Goal: Feedback & Contribution: Leave review/rating

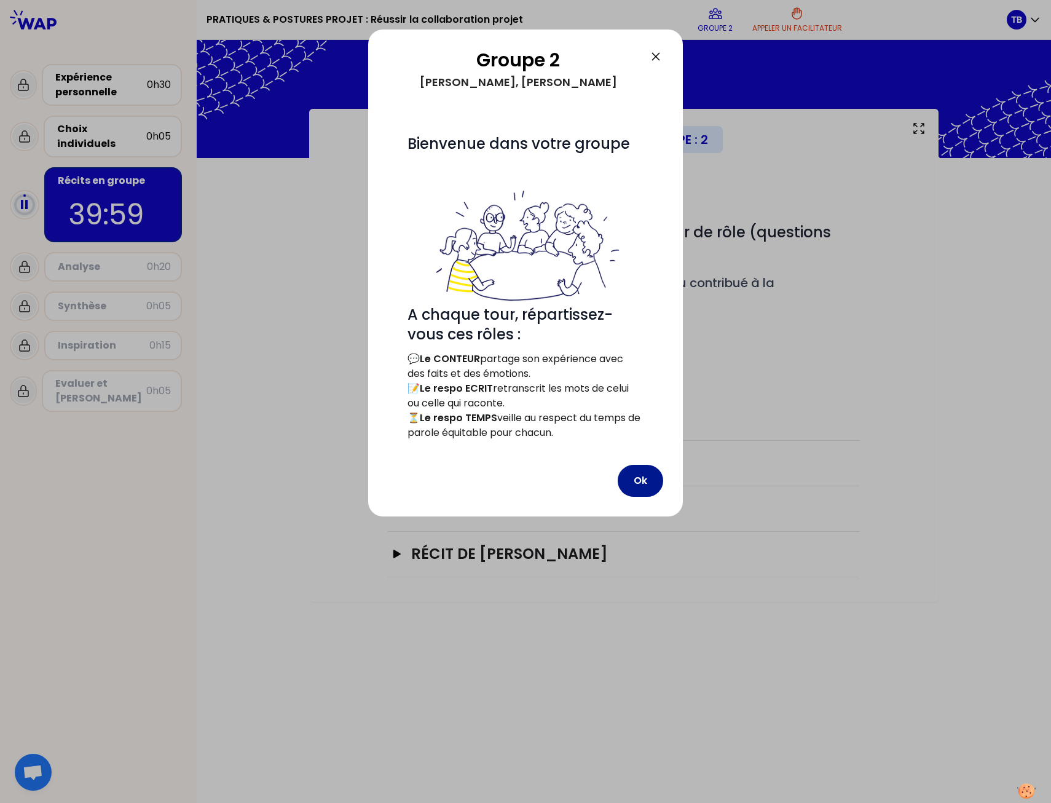
click at [632, 471] on button "Ok" at bounding box center [640, 481] width 45 height 32
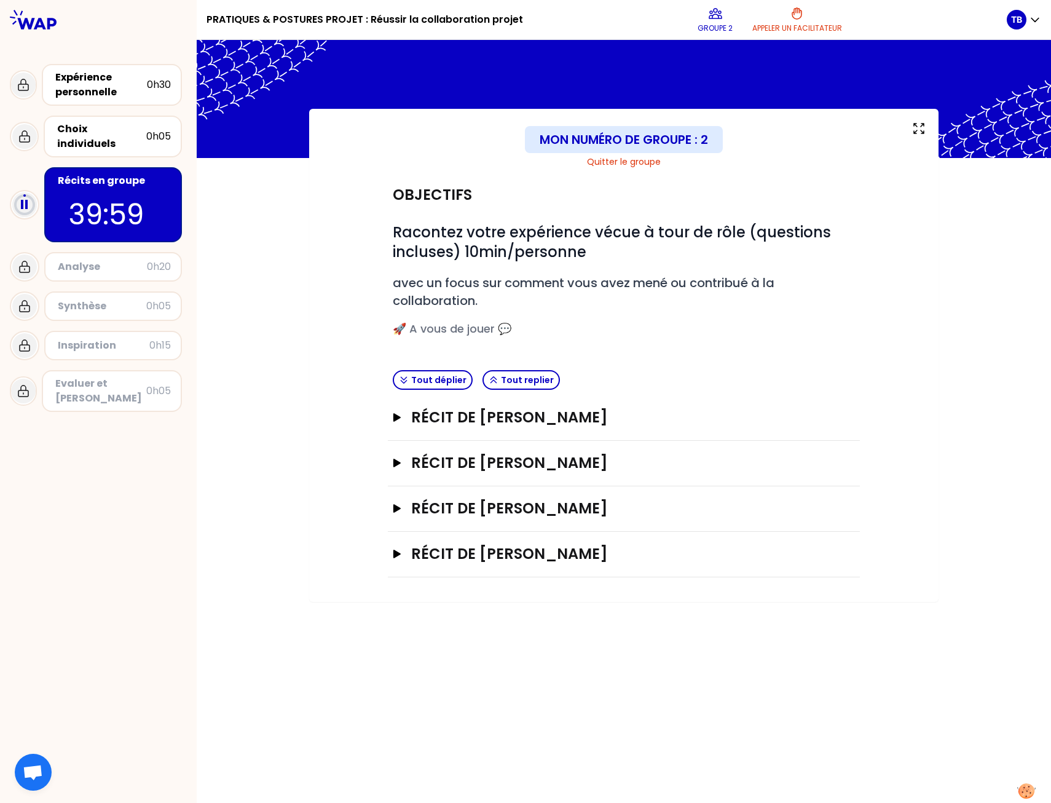
click at [696, 368] on div "Tout déplier Tout replier" at bounding box center [624, 380] width 472 height 30
click at [426, 412] on h3 "Récit de [PERSON_NAME]" at bounding box center [611, 417] width 401 height 20
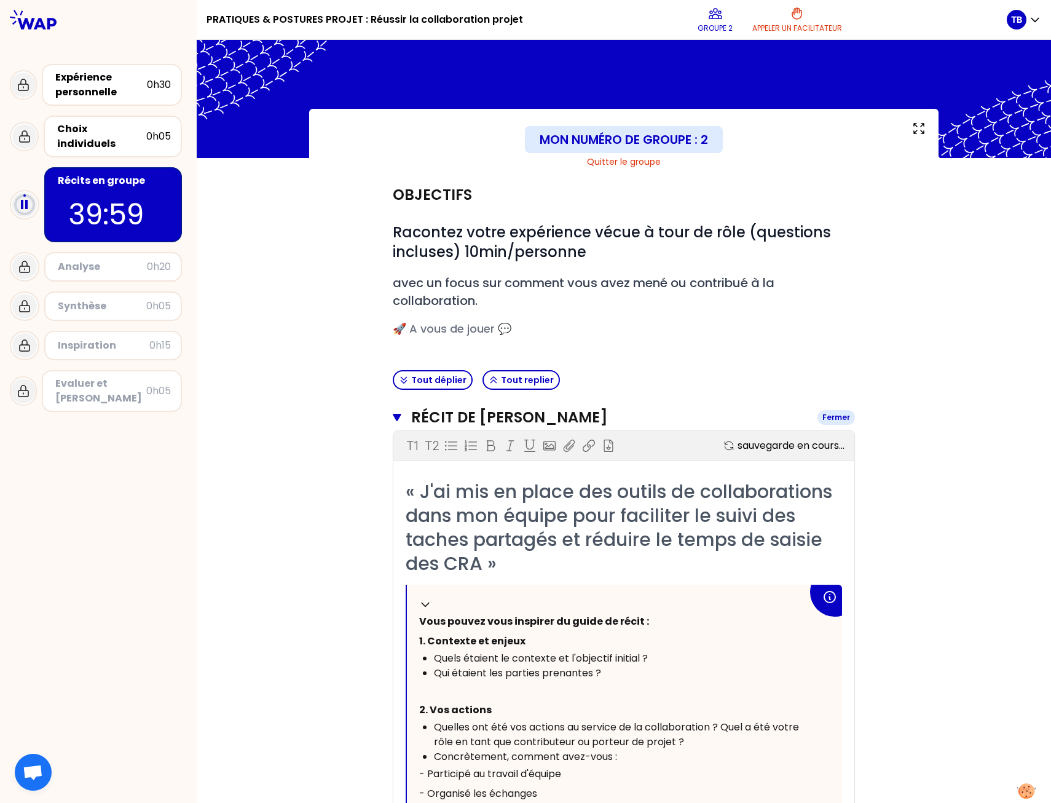
click at [492, 414] on h3 "Récit de [PERSON_NAME]" at bounding box center [609, 417] width 396 height 20
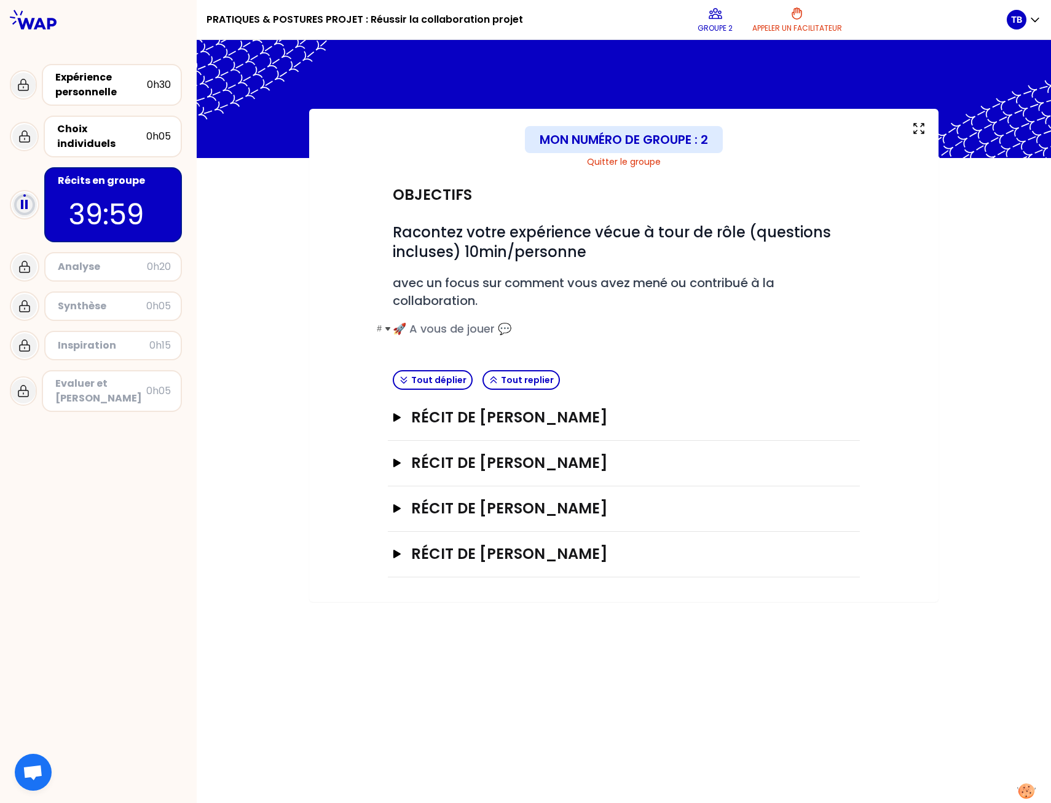
click at [709, 337] on h3 "# 🚀 A vous de jouer 💬" at bounding box center [624, 328] width 462 height 17
click at [398, 420] on icon "button" at bounding box center [397, 417] width 10 height 9
click at [309, 379] on div "Mon numéro de groupe : 2 Quitter le groupe Objectifs # Racontez votre expérienc…" at bounding box center [623, 378] width 629 height 538
click at [846, 285] on h2 "# avec un focus sur comment vous avez mené ou contribué à la collaboration." at bounding box center [624, 291] width 462 height 35
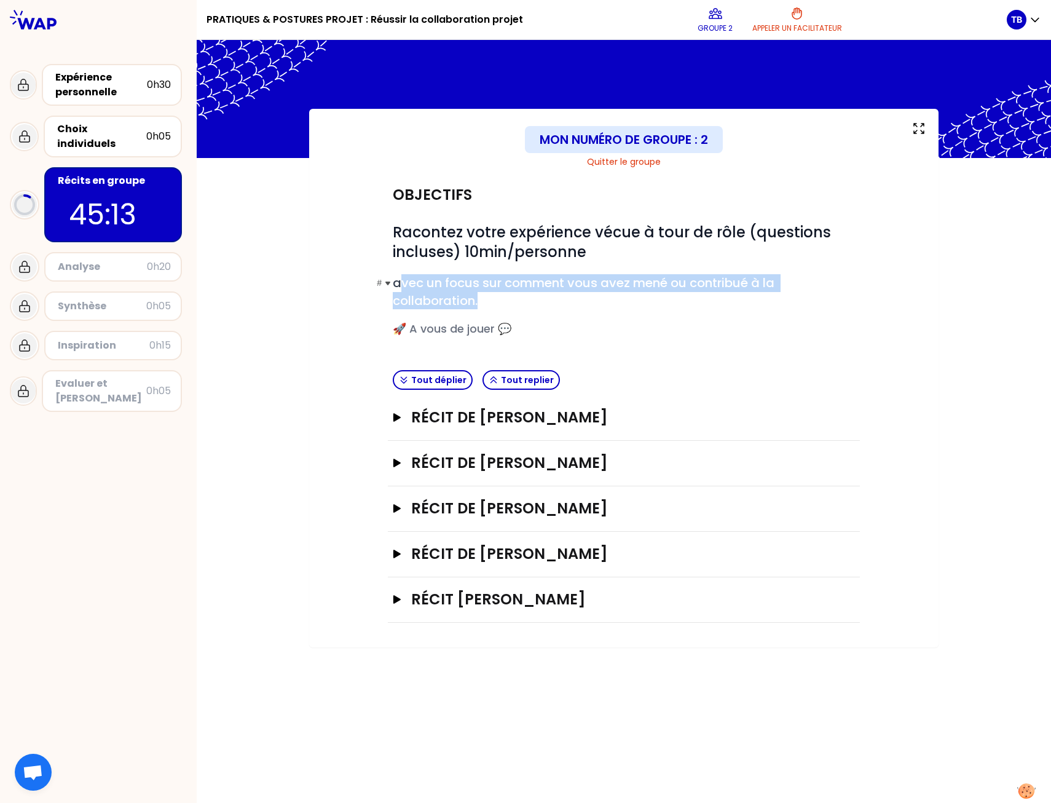
drag, startPoint x: 489, startPoint y: 307, endPoint x: 397, endPoint y: 274, distance: 97.4
click at [397, 274] on h2 "# avec un focus sur comment vous avez mené ou contribué à la collaboration." at bounding box center [624, 291] width 462 height 35
copy span "vec un focus sur comment vous avez mené ou contribué à la collaboration."
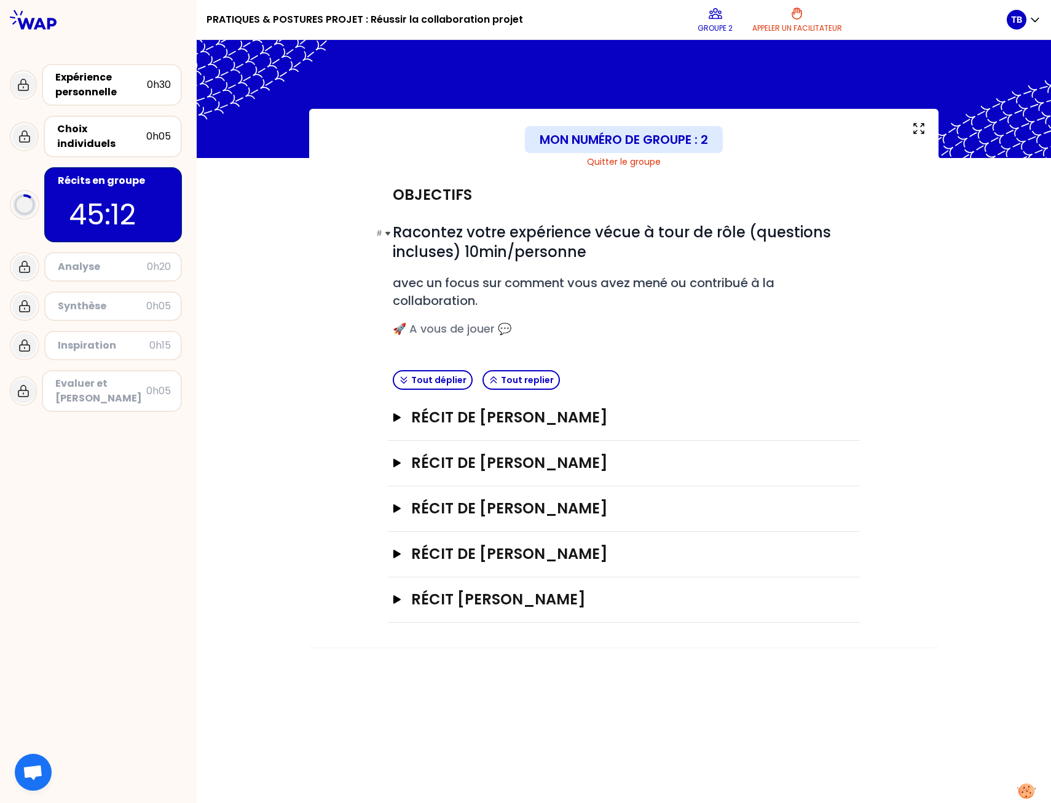
click at [570, 234] on span "Racontez votre expérience vécue à tour de rôle (questions incluses) 10min/perso…" at bounding box center [614, 242] width 442 height 40
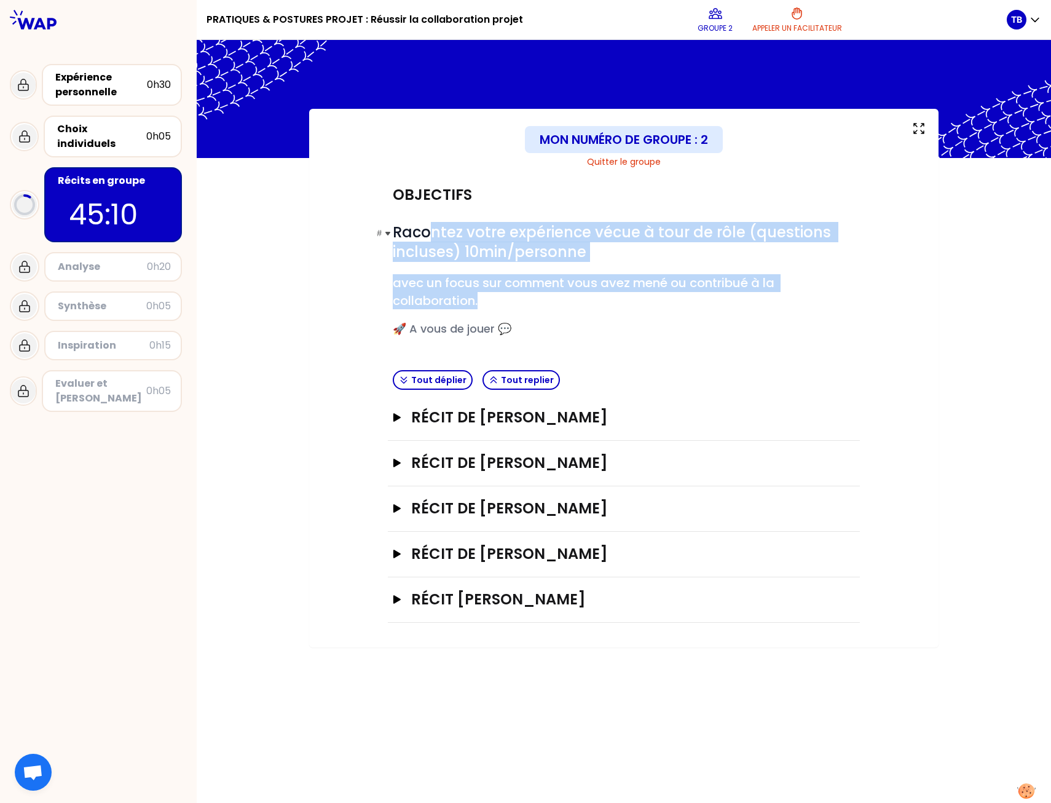
drag, startPoint x: 493, startPoint y: 296, endPoint x: 430, endPoint y: 229, distance: 92.2
click at [430, 229] on div "# Racontez votre expérience vécue à tour de rôle (questions incluses) 10min/per…" at bounding box center [624, 279] width 462 height 115
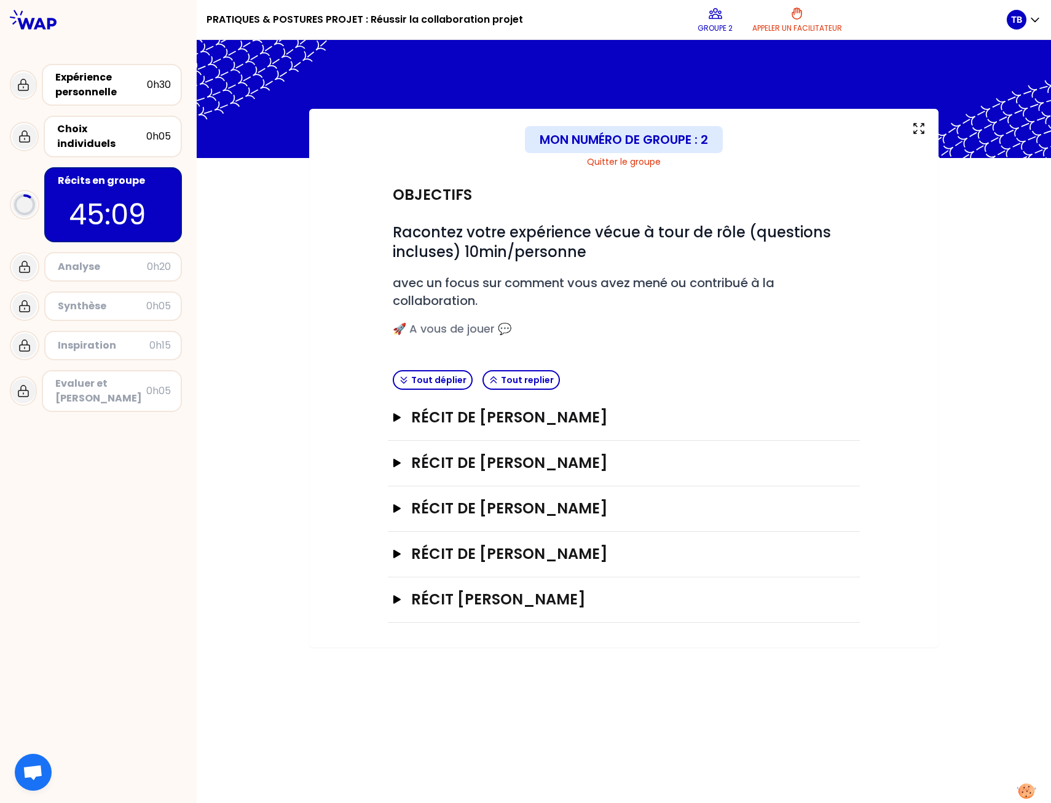
click at [631, 194] on div "Objectifs" at bounding box center [624, 195] width 462 height 20
click at [396, 461] on icon "button" at bounding box center [396, 462] width 7 height 9
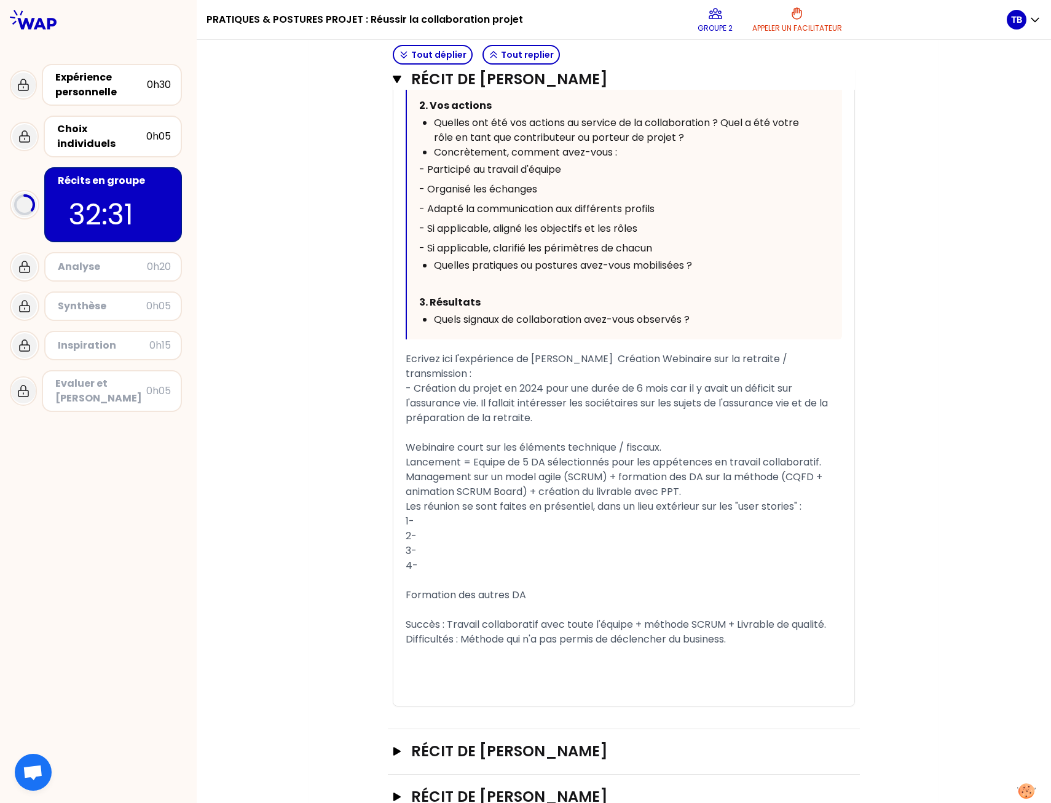
scroll to position [713, 0]
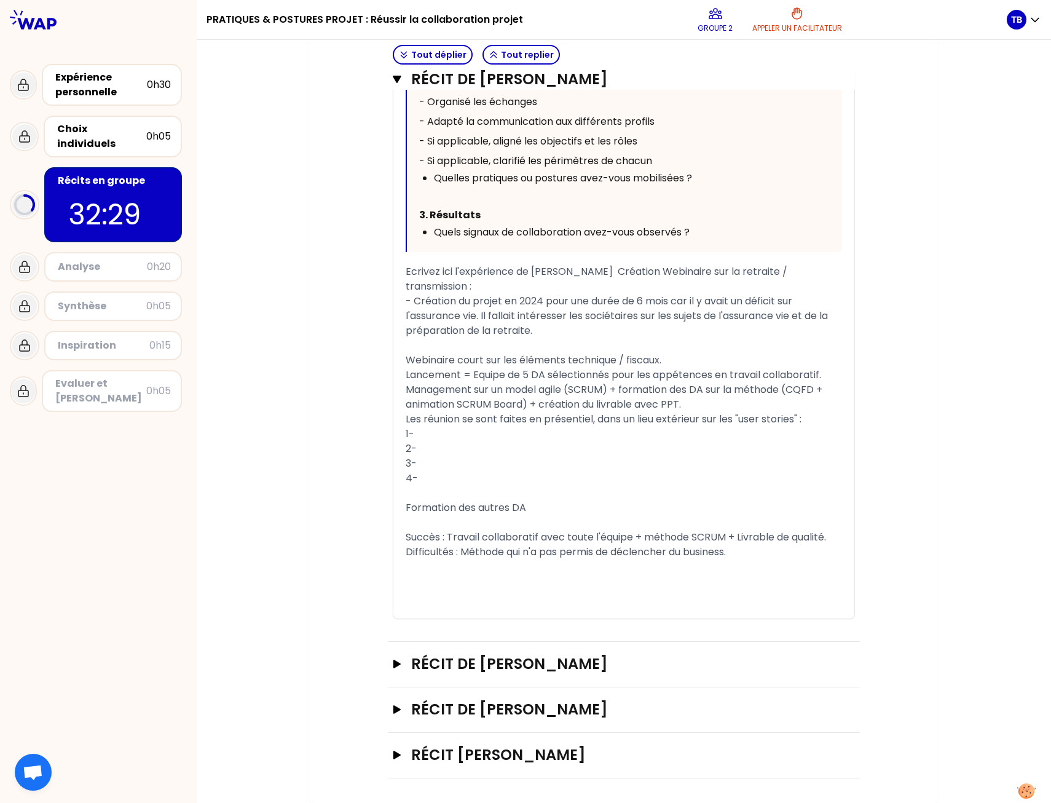
click at [336, 608] on div "Objectifs # Racontez votre expérience vécue à tour de rôle (questions incluses)…" at bounding box center [624, 119] width 580 height 1318
click at [427, 665] on h3 "Récit de [PERSON_NAME]" at bounding box center [611, 664] width 401 height 20
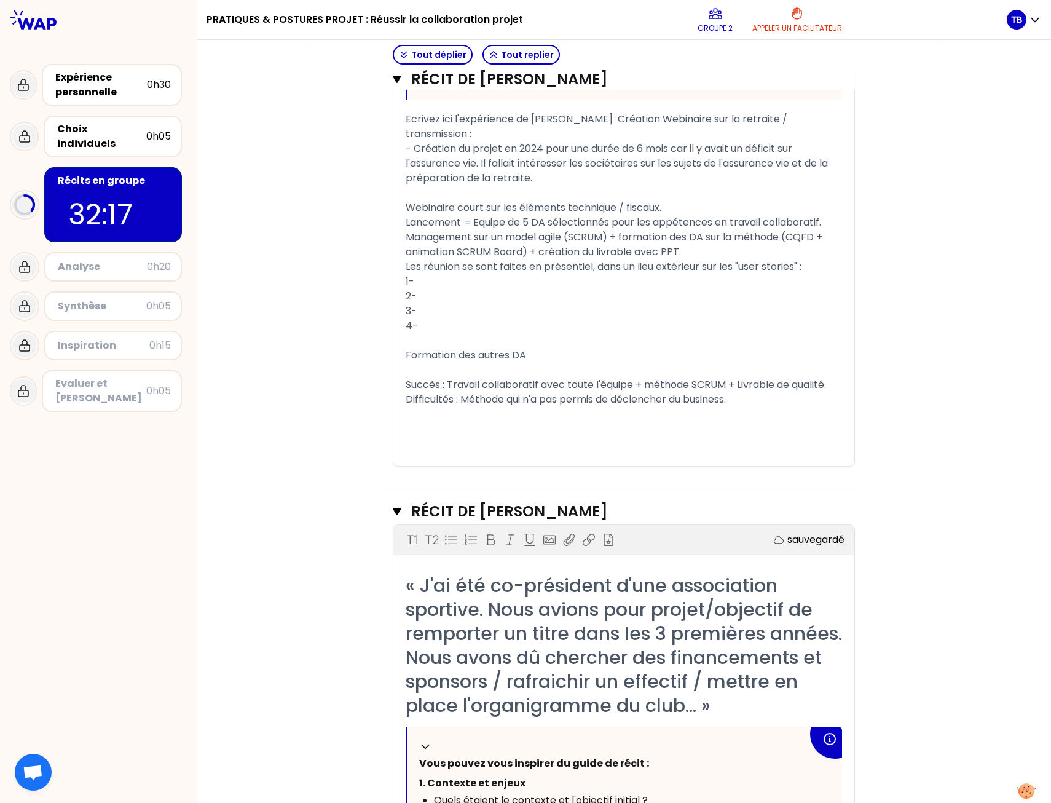
scroll to position [827, 0]
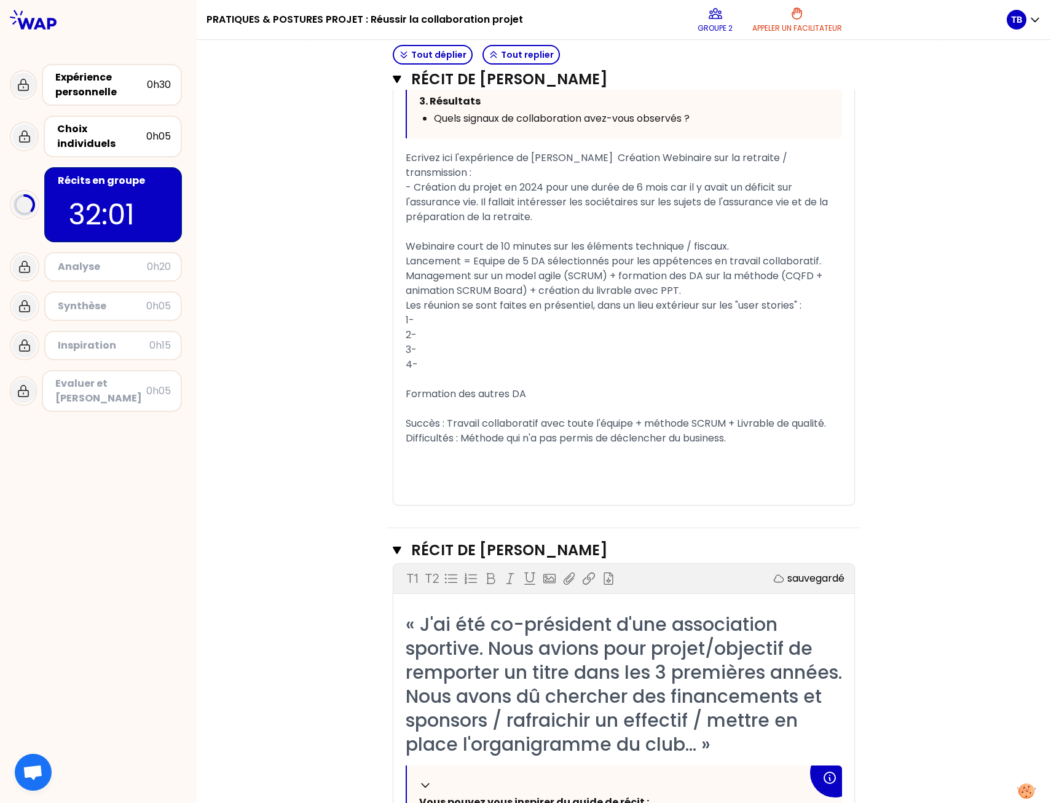
click at [323, 554] on div "Mon numéro de groupe : 2 Quitter le groupe Objectifs # Racontez votre expérienc…" at bounding box center [623, 337] width 629 height 2111
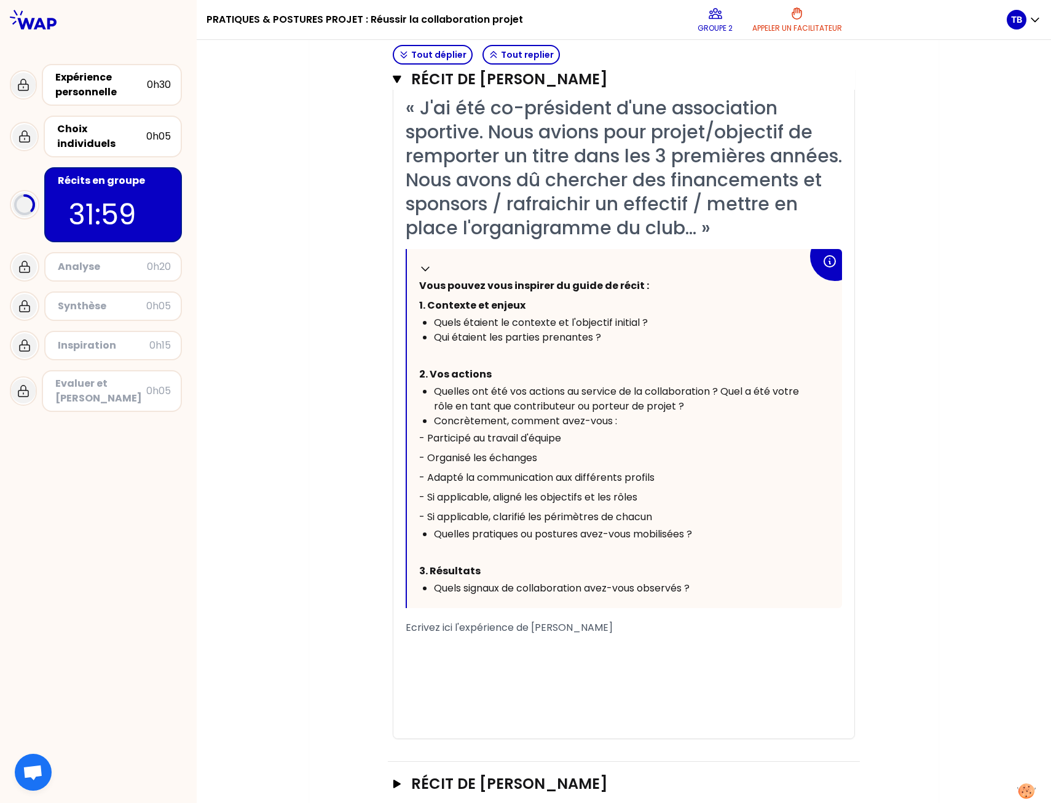
scroll to position [1397, 0]
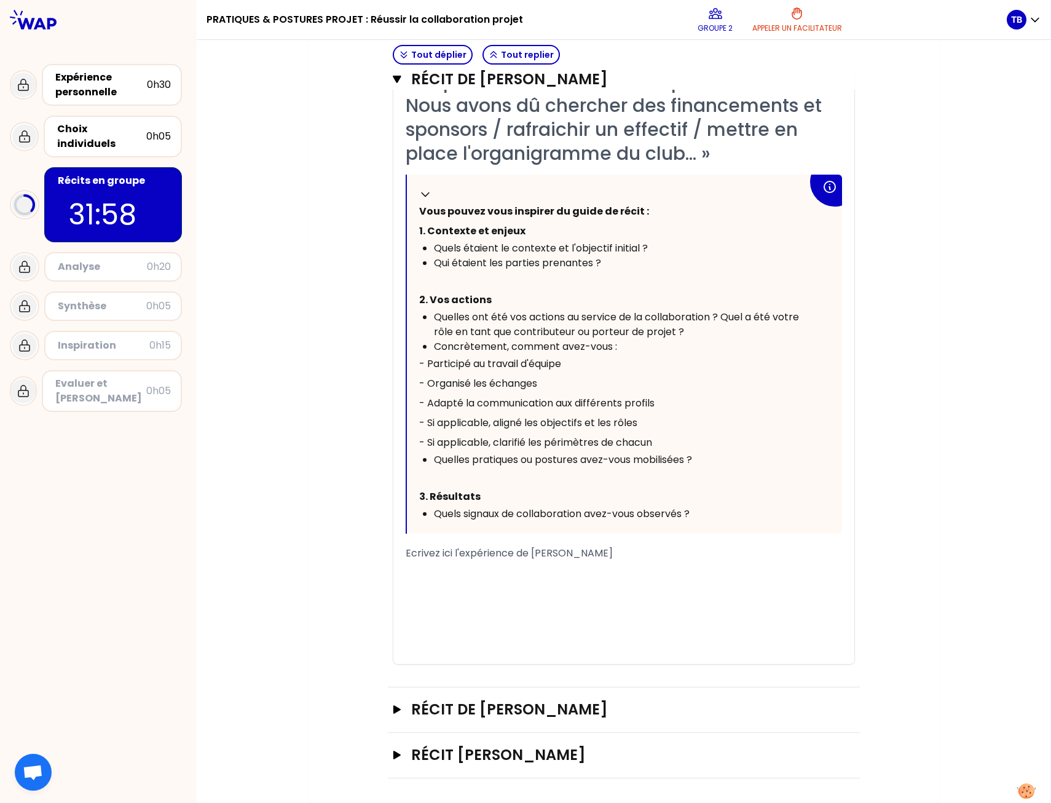
click at [403, 713] on button "Récit de [PERSON_NAME]" at bounding box center [624, 709] width 462 height 20
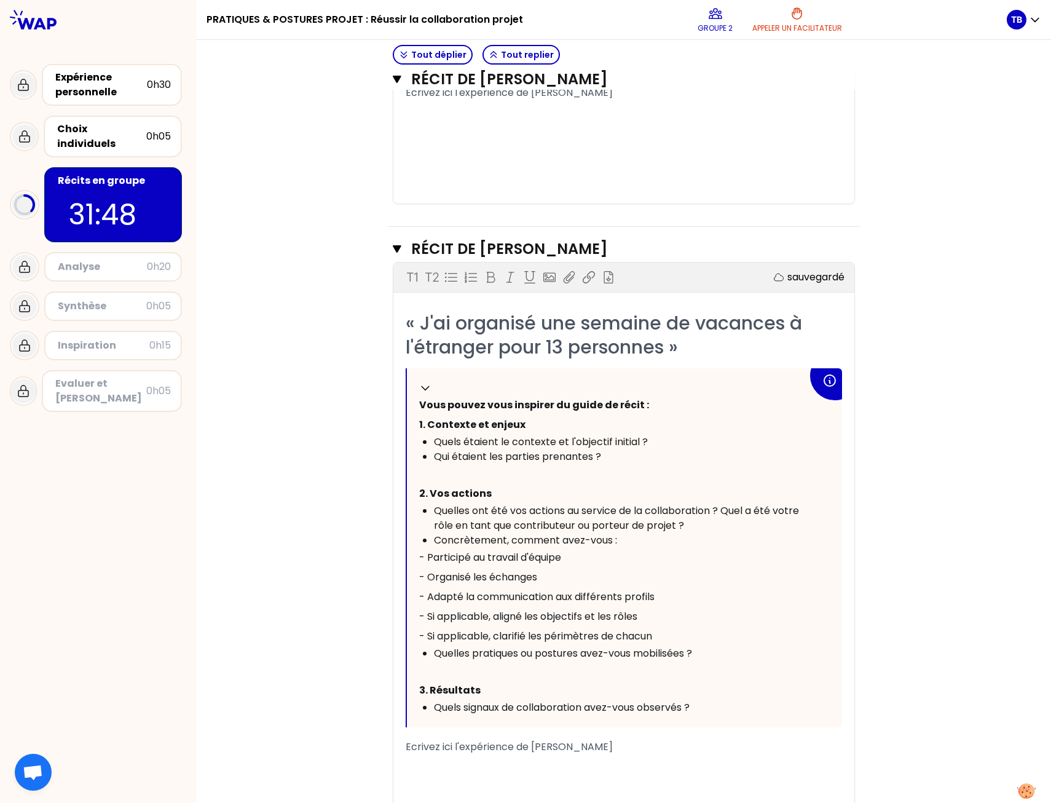
scroll to position [2005, 0]
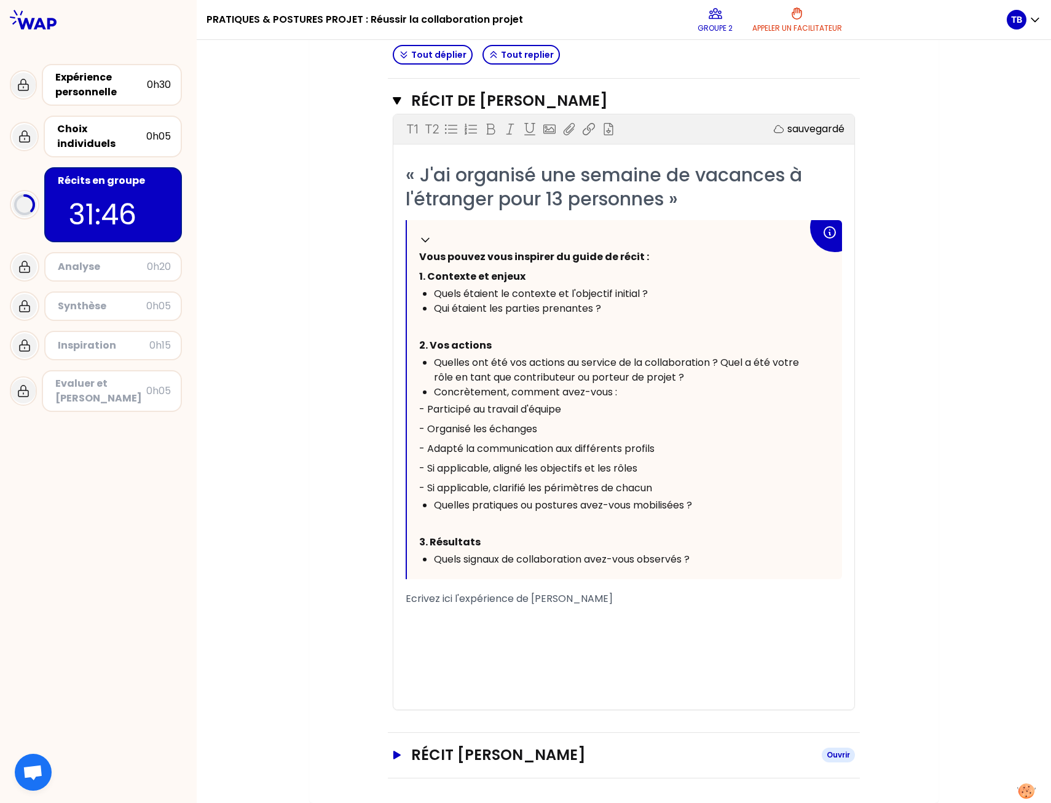
click at [411, 753] on h3 "Récit [PERSON_NAME]" at bounding box center [611, 755] width 401 height 20
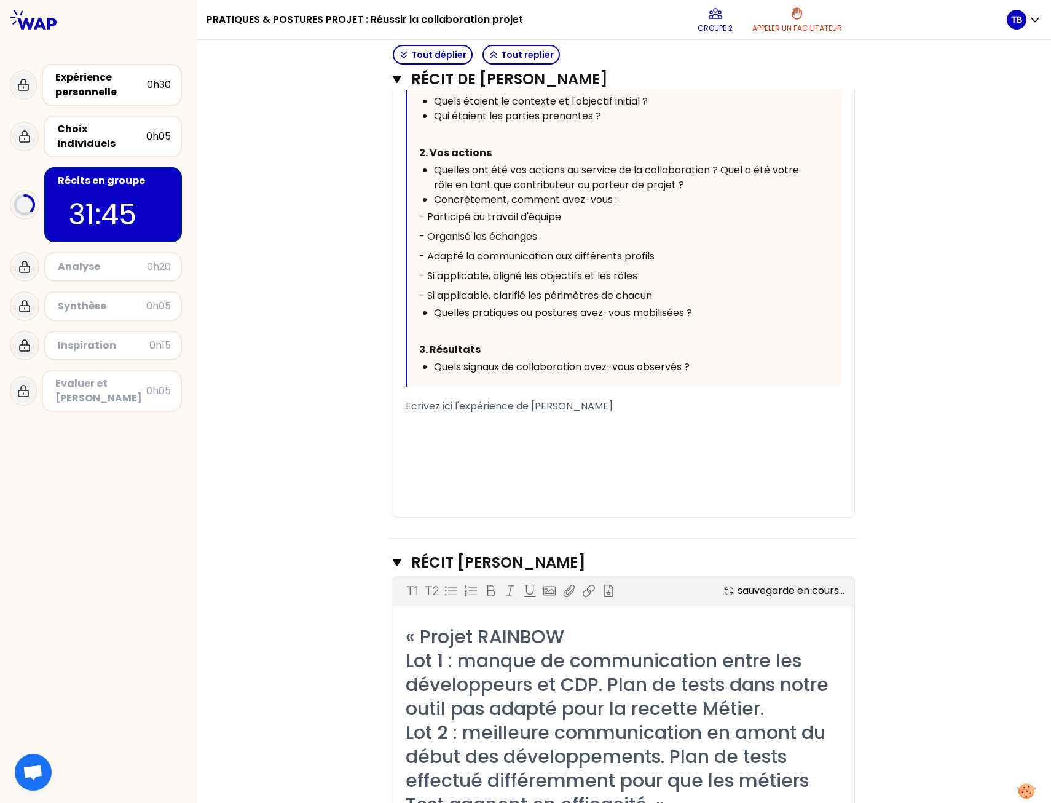
scroll to position [2373, 0]
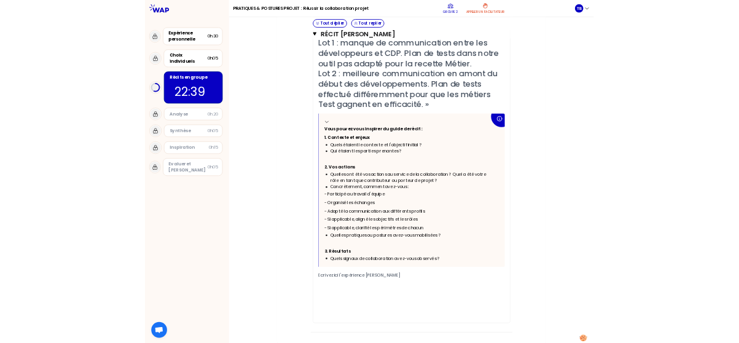
scroll to position [2964, 0]
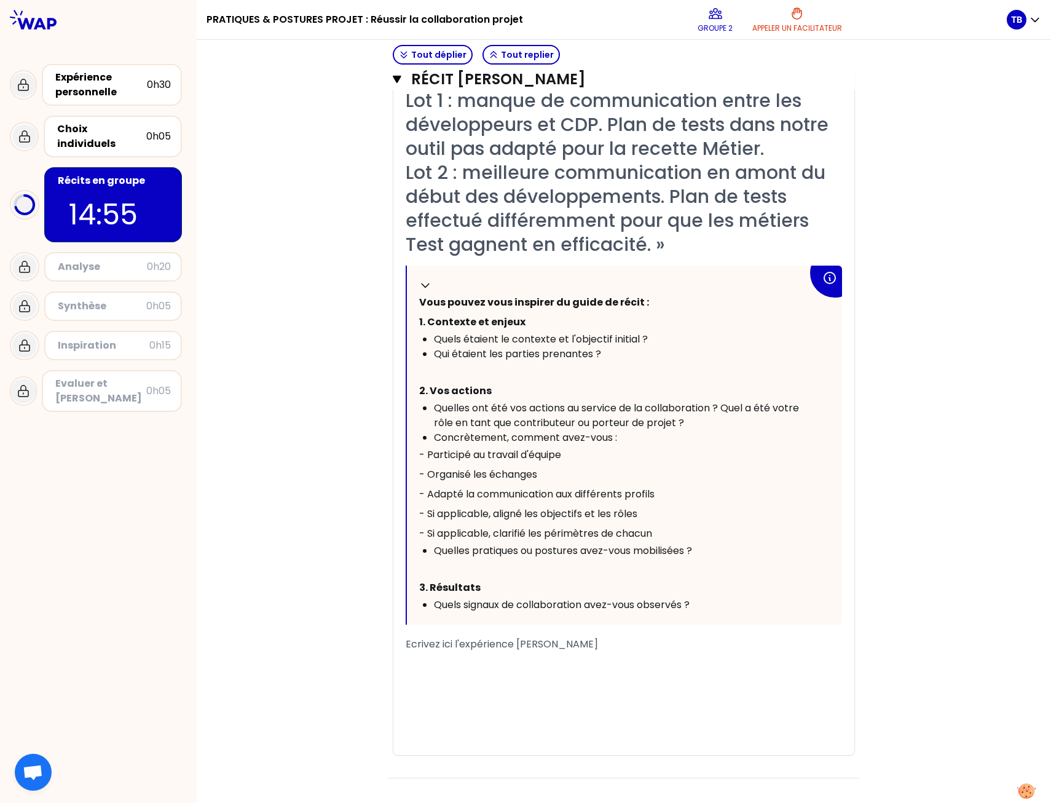
click at [448, 645] on span "Ecrivez ici l'expérience [PERSON_NAME]" at bounding box center [502, 644] width 192 height 14
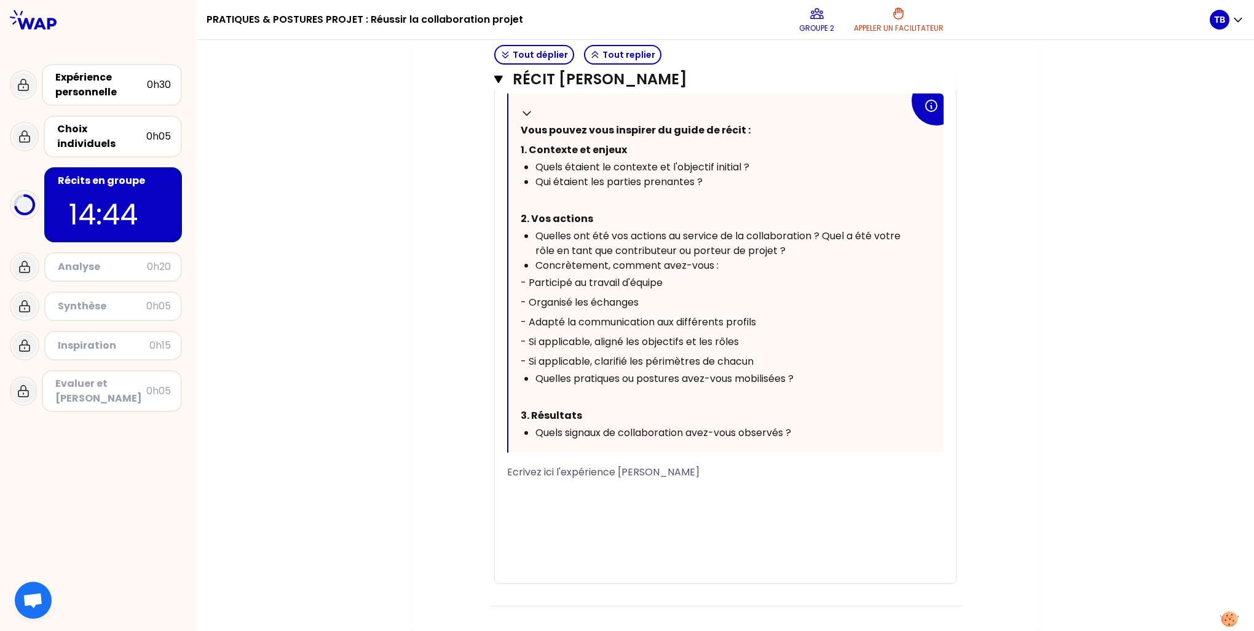
scroll to position [3132, 0]
click at [532, 468] on span "Ecrivez ici l'expérience [PERSON_NAME]" at bounding box center [603, 472] width 192 height 14
click at [619, 506] on div "﻿" at bounding box center [725, 501] width 436 height 15
click at [568, 473] on span "Ecrivez ici l'expérience [PERSON_NAME]" at bounding box center [603, 472] width 192 height 14
drag, startPoint x: 731, startPoint y: 468, endPoint x: 293, endPoint y: 456, distance: 438.4
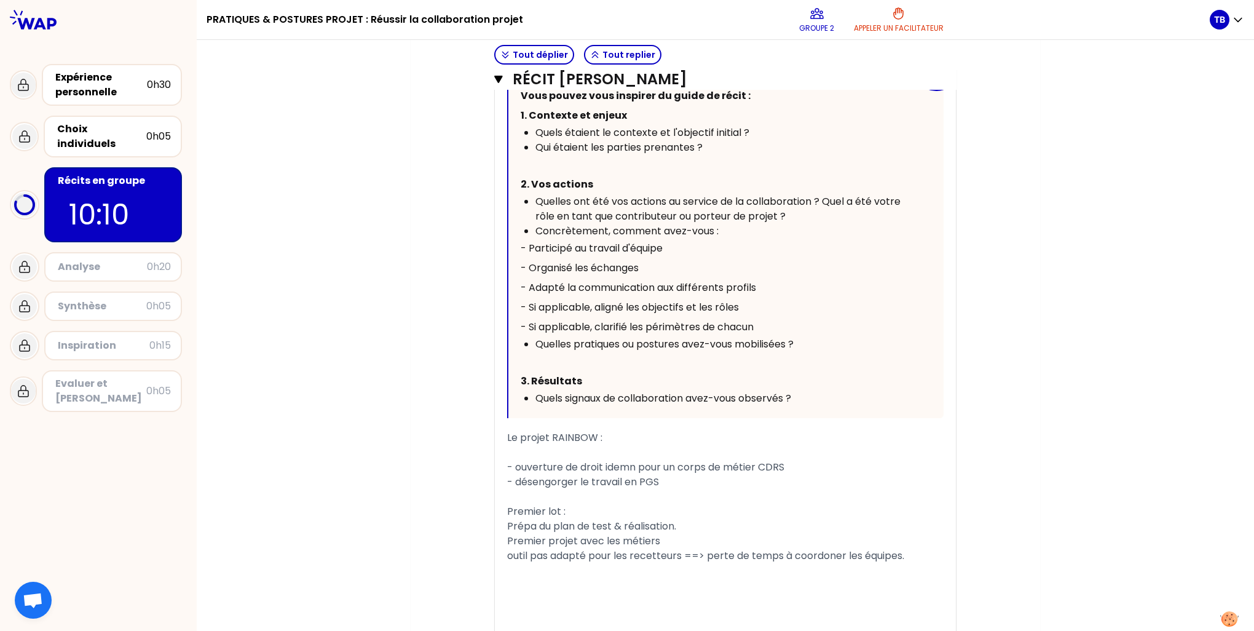
click at [902, 578] on div "﻿" at bounding box center [725, 570] width 436 height 15
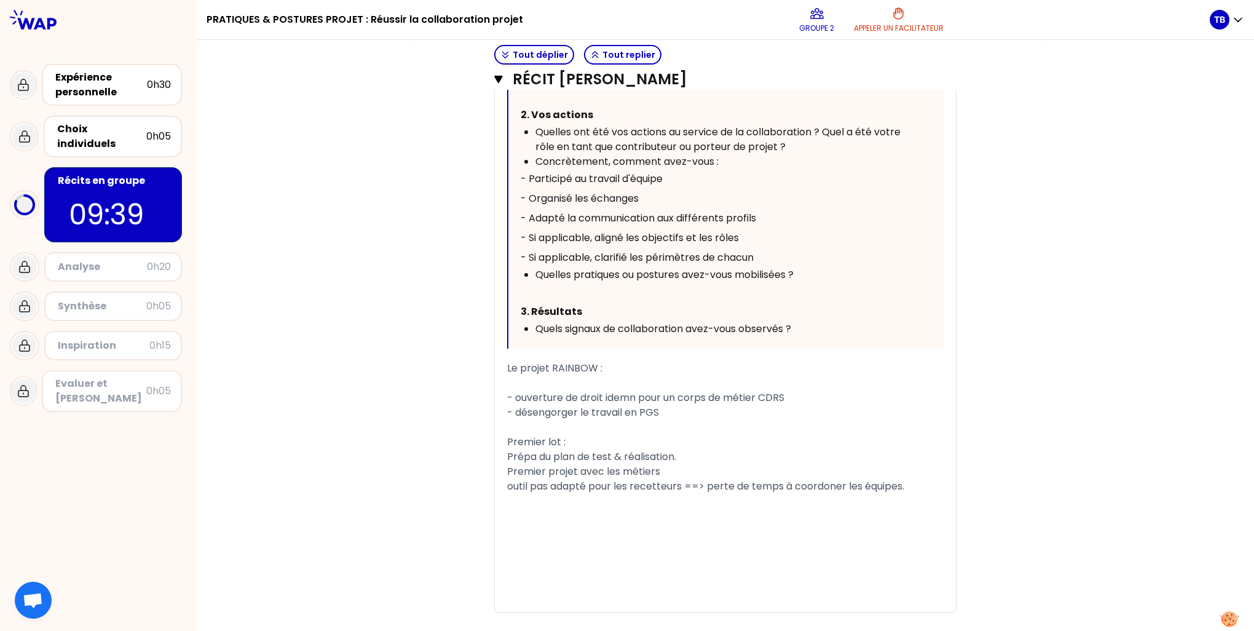
scroll to position [3265, 0]
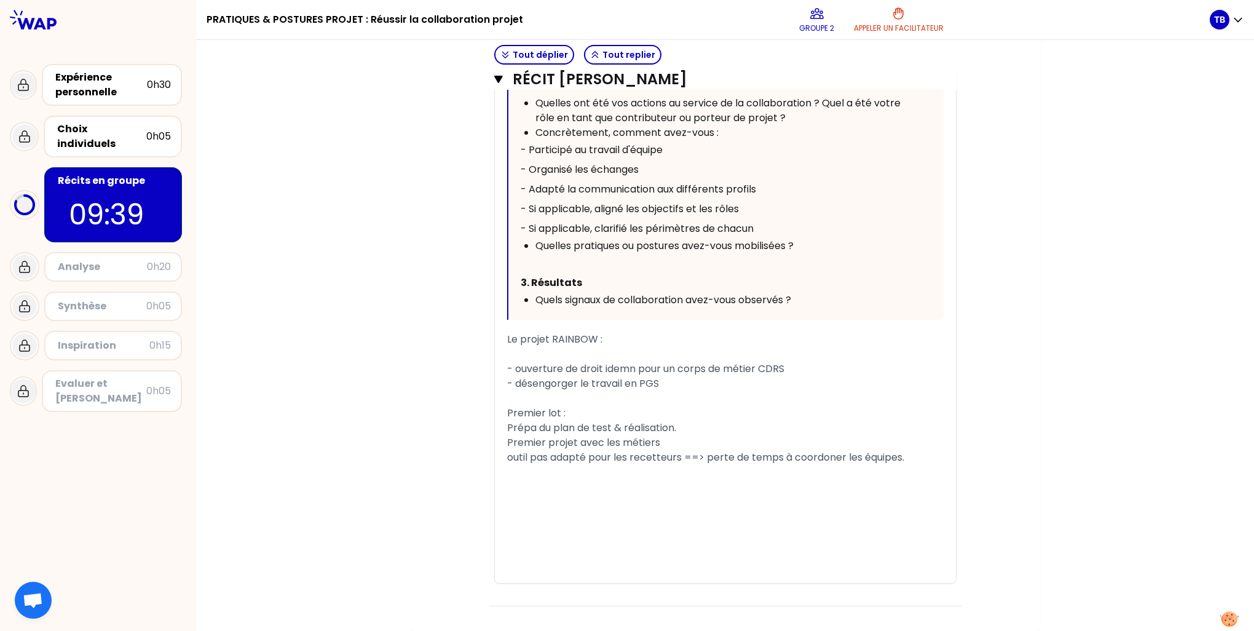
click at [857, 494] on div "﻿" at bounding box center [725, 486] width 436 height 15
click at [618, 532] on div "﻿" at bounding box center [725, 531] width 436 height 15
click at [583, 487] on div "﻿" at bounding box center [725, 486] width 436 height 15
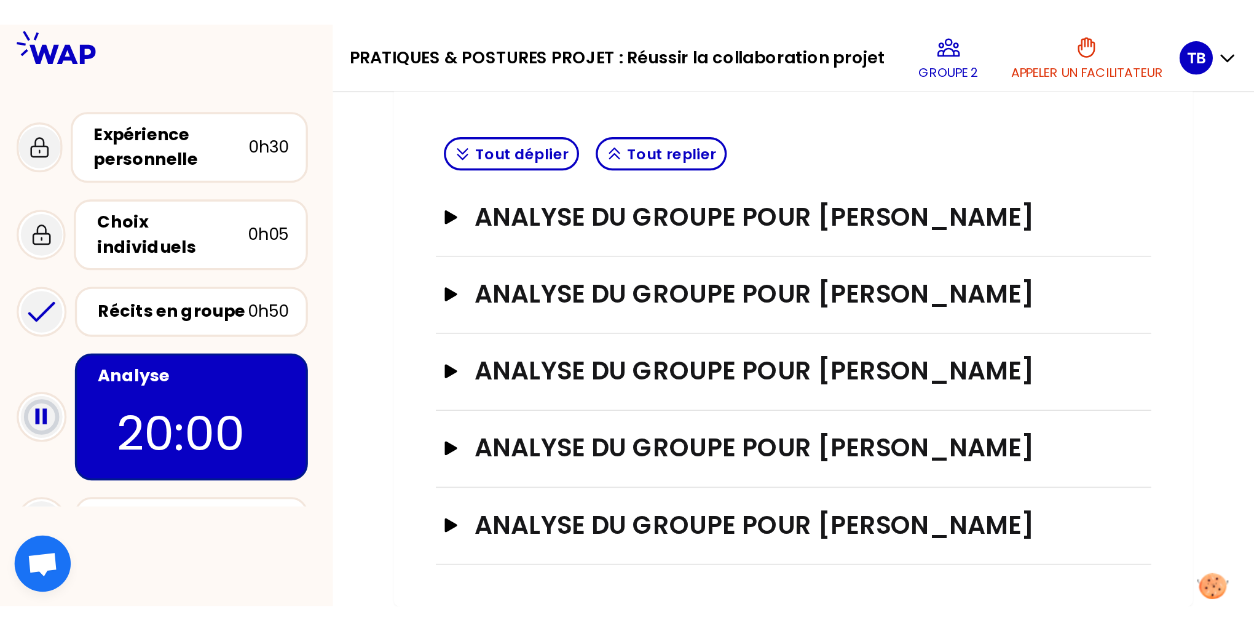
scroll to position [414, 0]
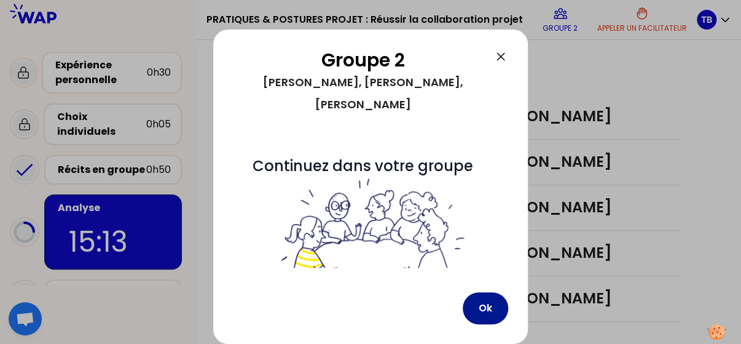
click at [474, 304] on button "Ok" at bounding box center [485, 308] width 45 height 32
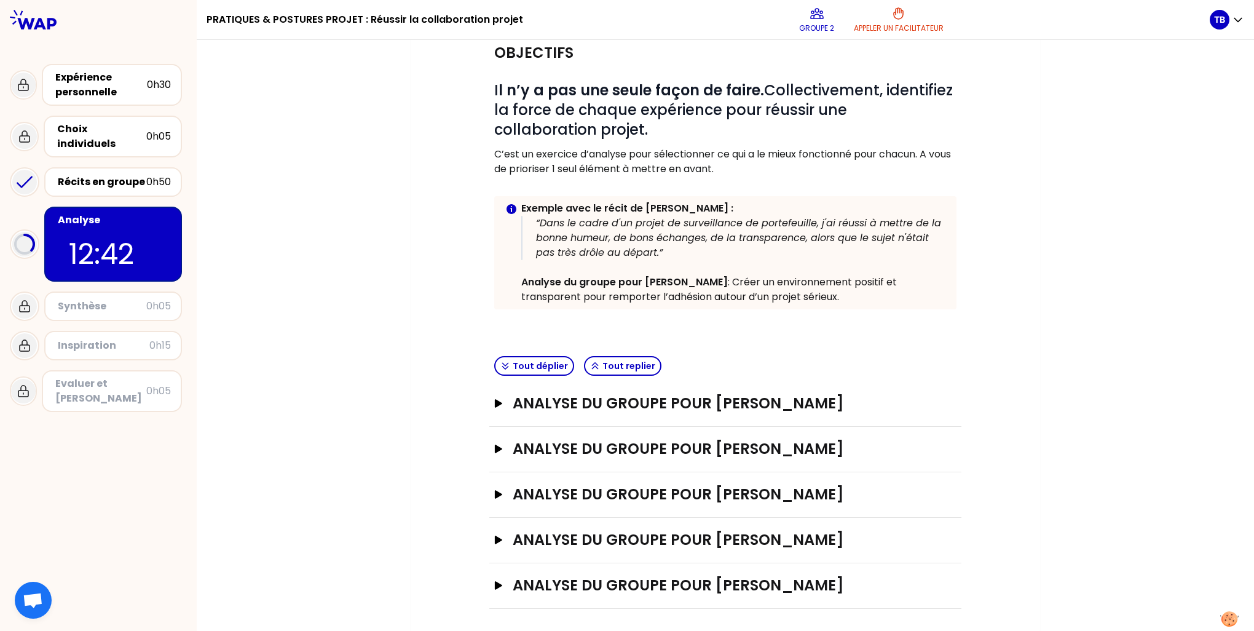
scroll to position [127, 0]
click at [496, 496] on icon "button" at bounding box center [499, 494] width 10 height 9
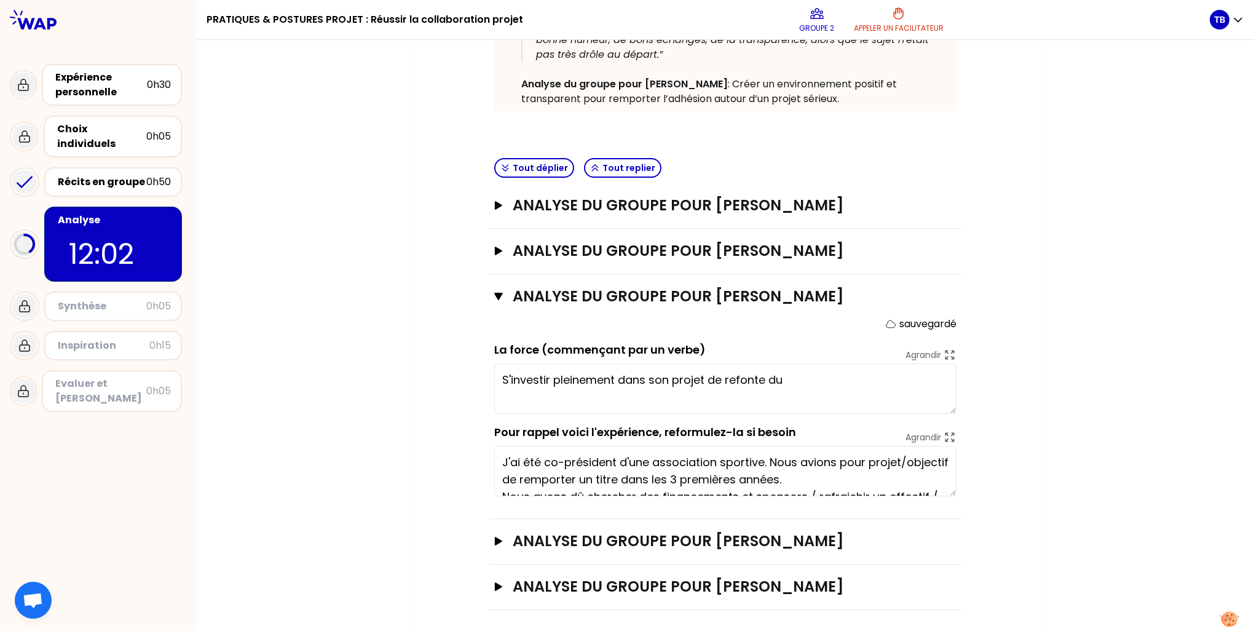
scroll to position [326, 0]
click at [494, 530] on button "Analyse du groupe pour [PERSON_NAME]" at bounding box center [725, 540] width 462 height 20
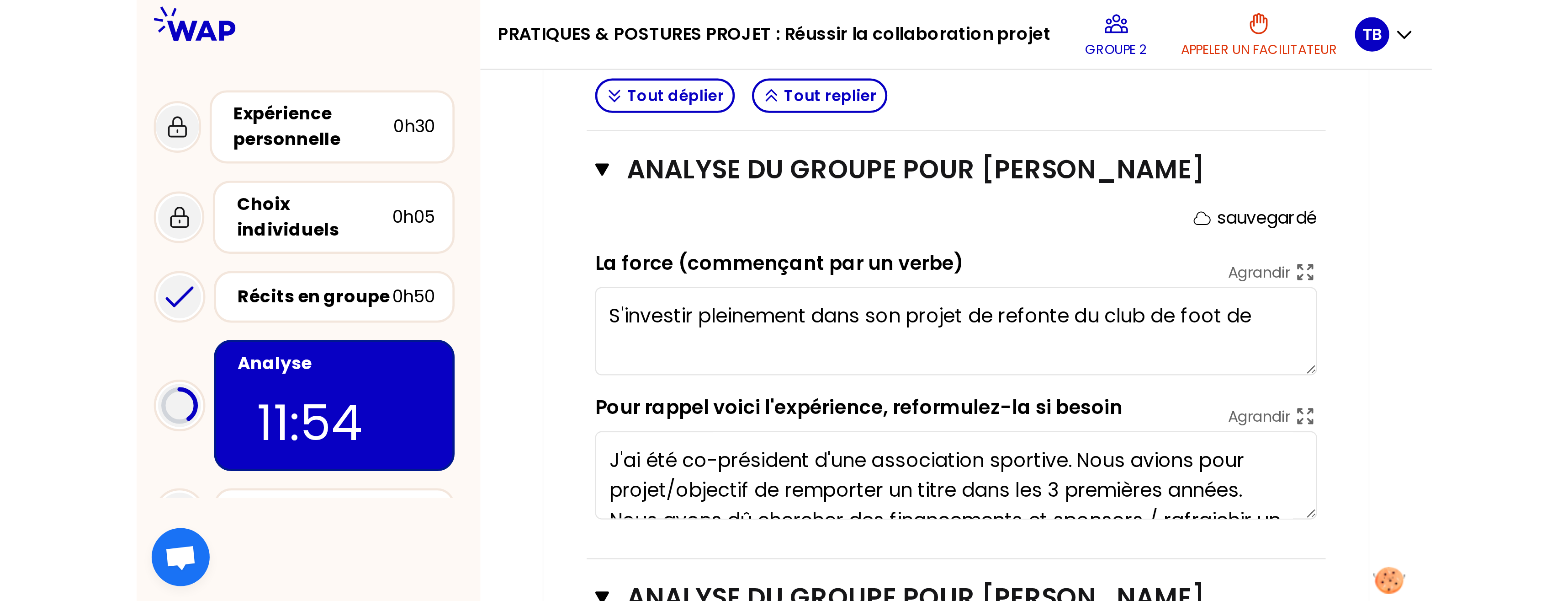
scroll to position [391, 0]
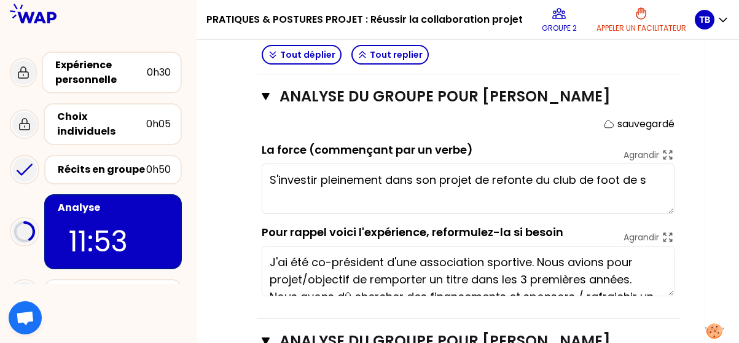
type textarea "S'investir pleinement dans son projet de refonte du club de foot de son"
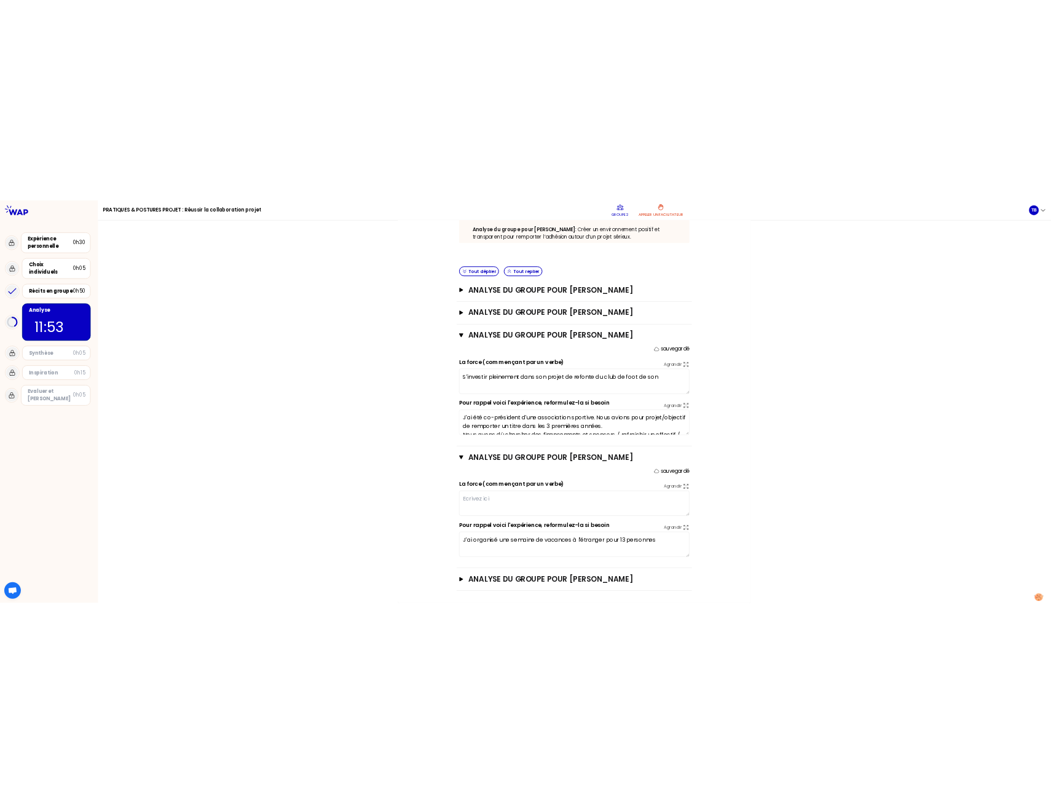
scroll to position [351, 0]
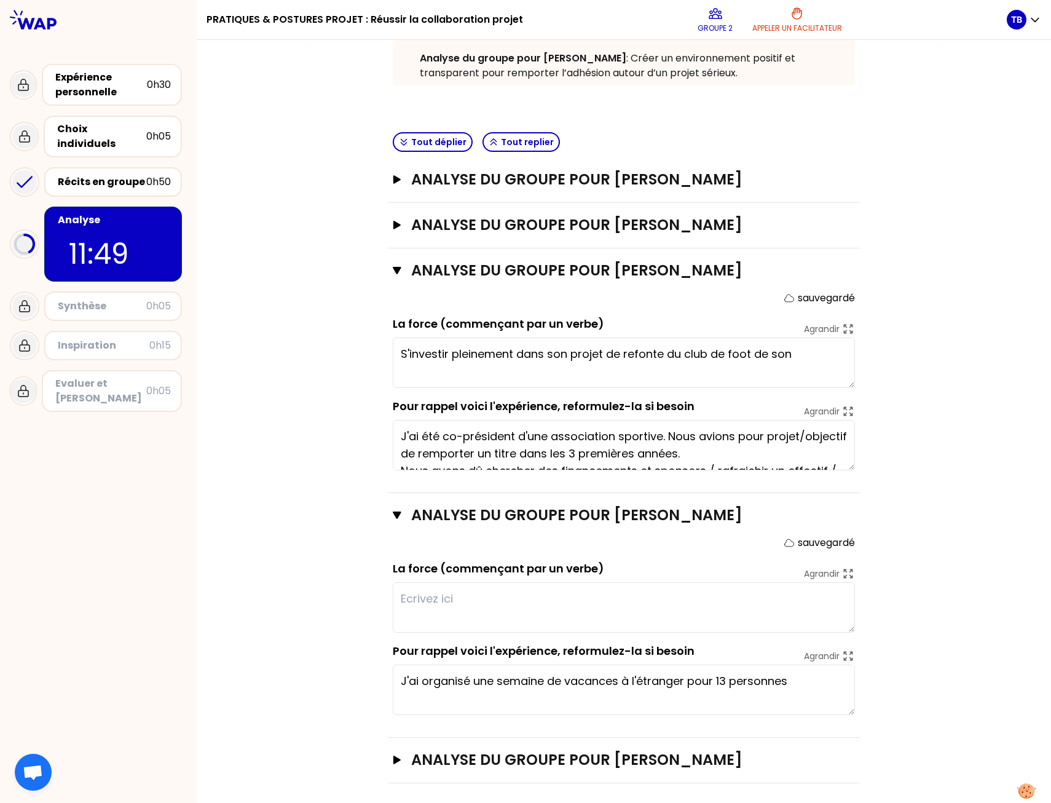
click at [452, 592] on textarea at bounding box center [624, 607] width 462 height 50
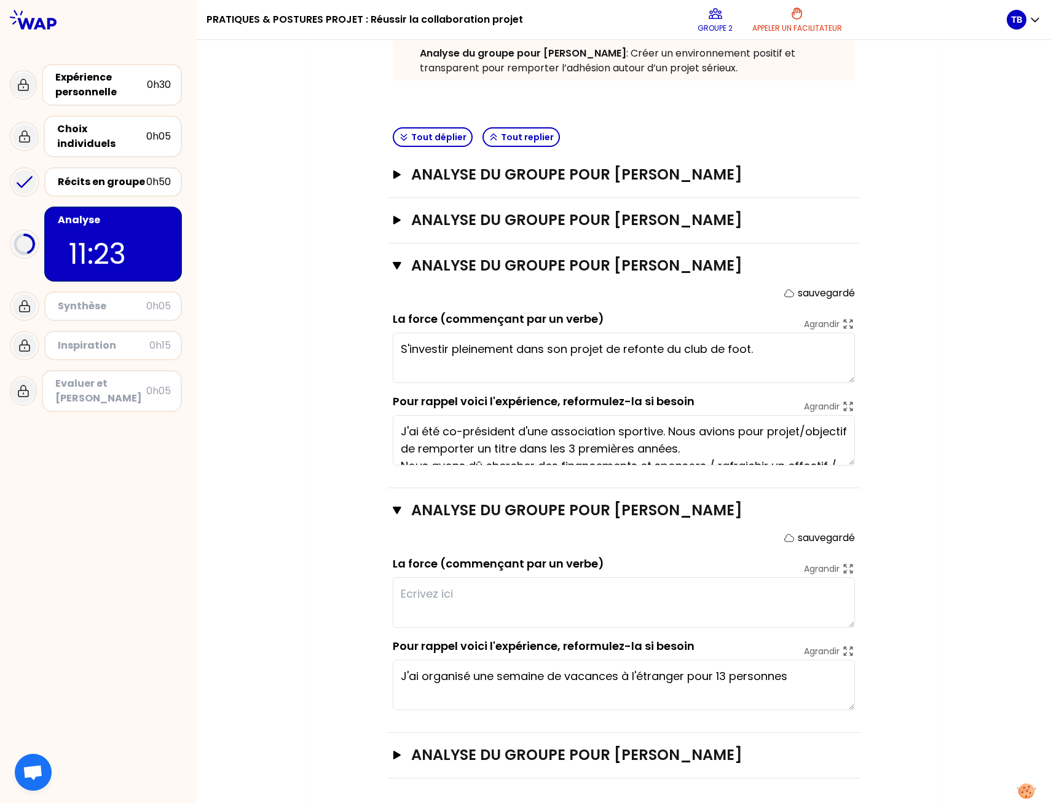
click at [462, 593] on textarea at bounding box center [624, 602] width 462 height 50
click at [310, 509] on div "Mon numéro de groupe : 2 Objectifs # I l n’y a pas une seule façon de faire. Co…" at bounding box center [623, 278] width 629 height 1050
click at [819, 357] on textarea "S'investir pleinement dans son projet de redressement du club de foot." at bounding box center [624, 357] width 462 height 50
type textarea "S'investir pleinement dans son projet de redressement du club de foot."
click at [461, 593] on textarea at bounding box center [624, 602] width 462 height 50
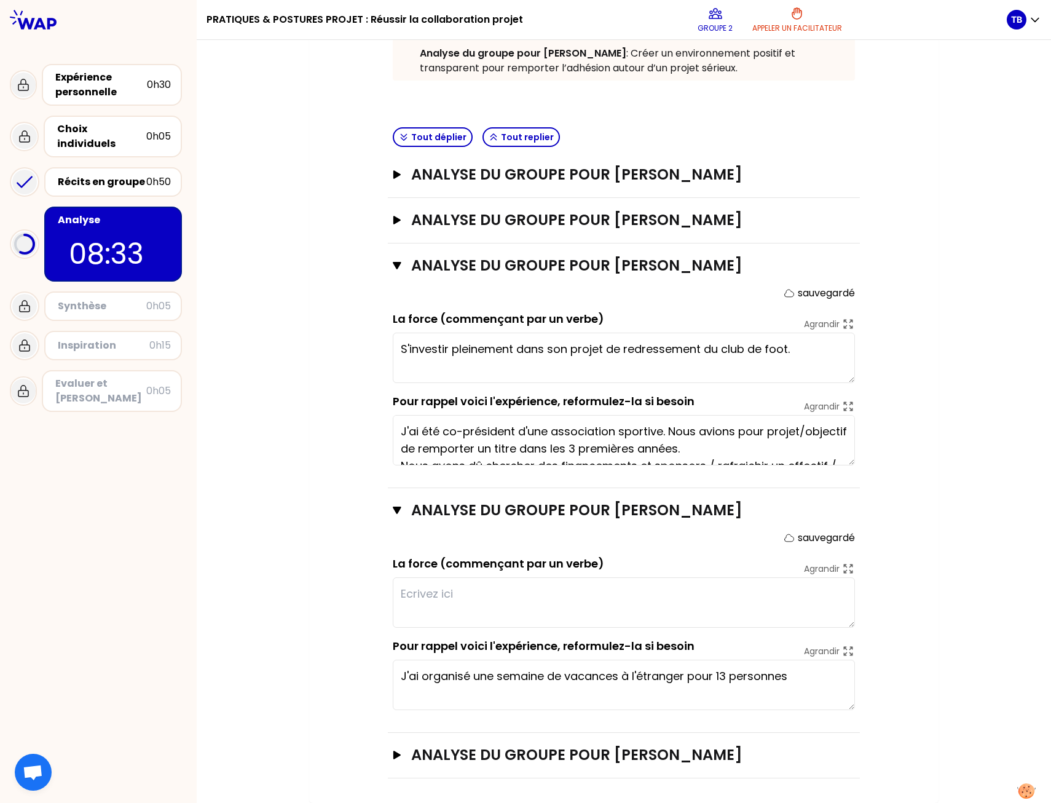
click at [528, 596] on textarea at bounding box center [624, 602] width 462 height 50
type textarea "Asseoir son leadership de manière naturelle et joviale."
click at [470, 750] on h3 "Analyse du groupe pour [PERSON_NAME]" at bounding box center [611, 755] width 401 height 20
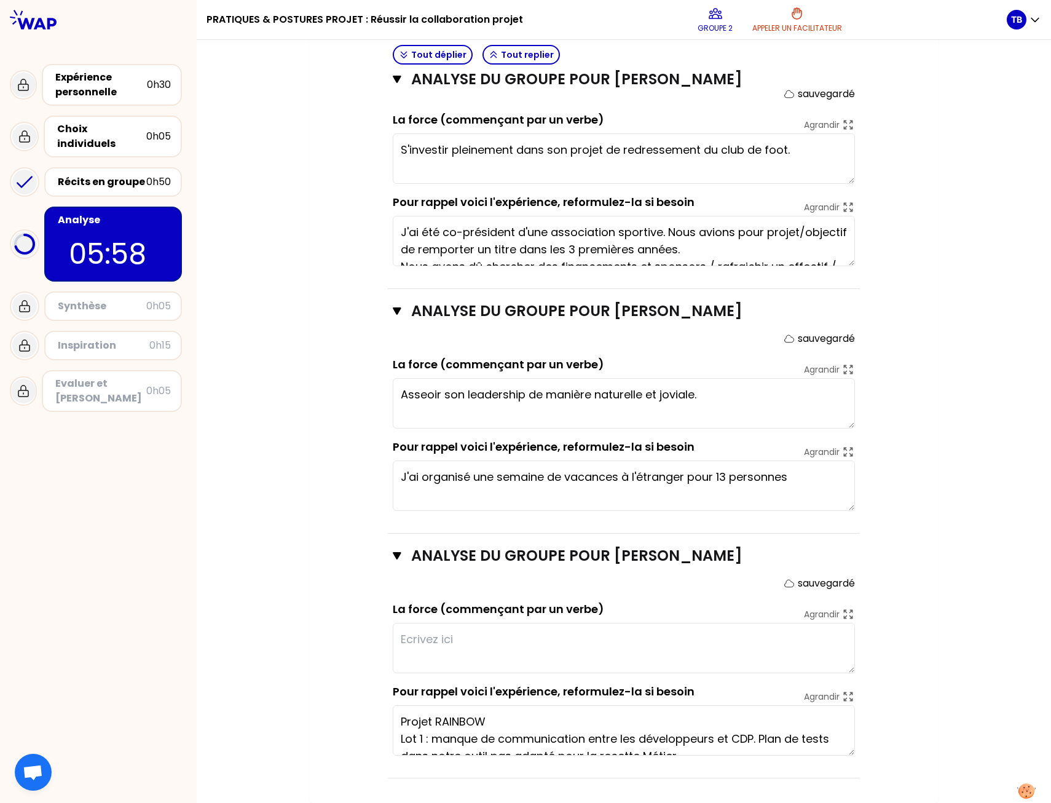
click at [435, 639] on textarea at bounding box center [624, 648] width 462 height 50
type textarea "oui"
type textarea "R"
click at [741, 400] on textarea "Asseoir son leadership de manière naturelle et joviale." at bounding box center [624, 403] width 462 height 50
click at [744, 643] on textarea "Apprend de ses expériences pour améliorer le futur" at bounding box center [624, 648] width 462 height 50
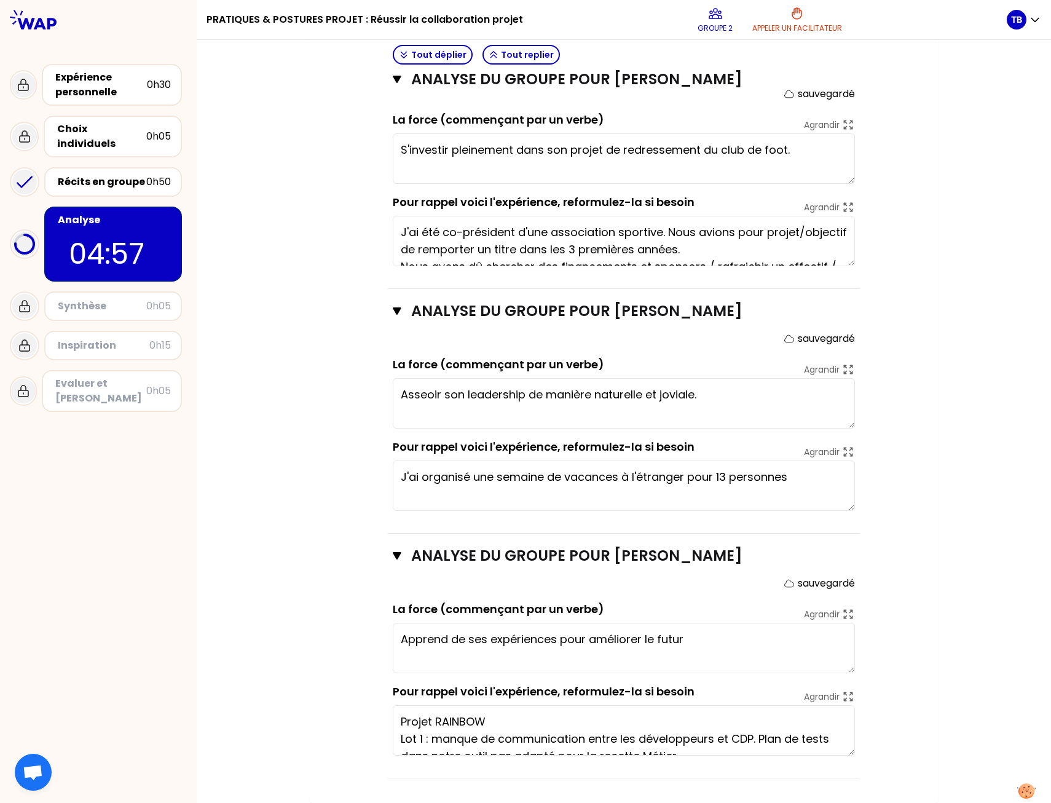
paste textarea "©"
click at [680, 638] on textarea "Apprend de ses expériences pour améliorer le futur© ([PERSON_NAME])" at bounding box center [624, 648] width 462 height 50
type textarea "Apprend de ses expériences pour améliorer le futur.© ([PERSON_NAME])"
click at [974, 607] on div "Mon numéro de groupe : 2 Objectifs # I l n’y a pas une seule façon de faire. Co…" at bounding box center [624, 178] width 854 height 1249
click at [975, 527] on div "Mon numéro de groupe : 2 Objectifs # I l n’y a pas une seule façon de faire. Co…" at bounding box center [624, 178] width 854 height 1249
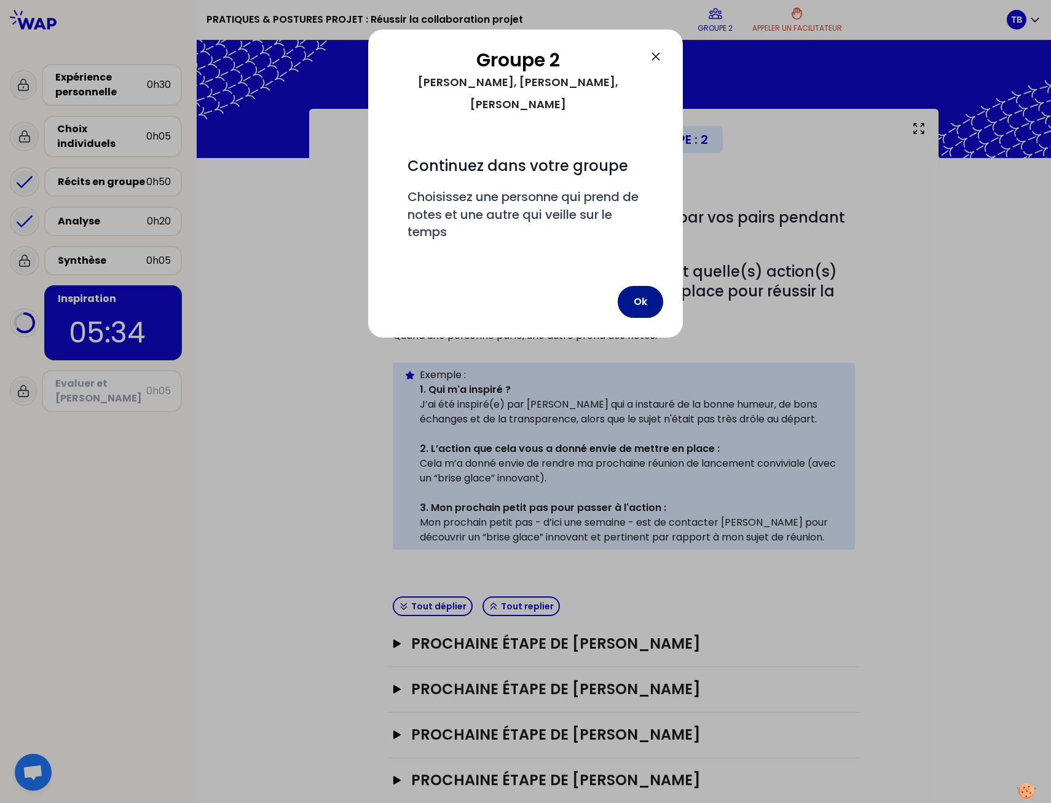
click at [638, 286] on button "Ok" at bounding box center [640, 302] width 45 height 32
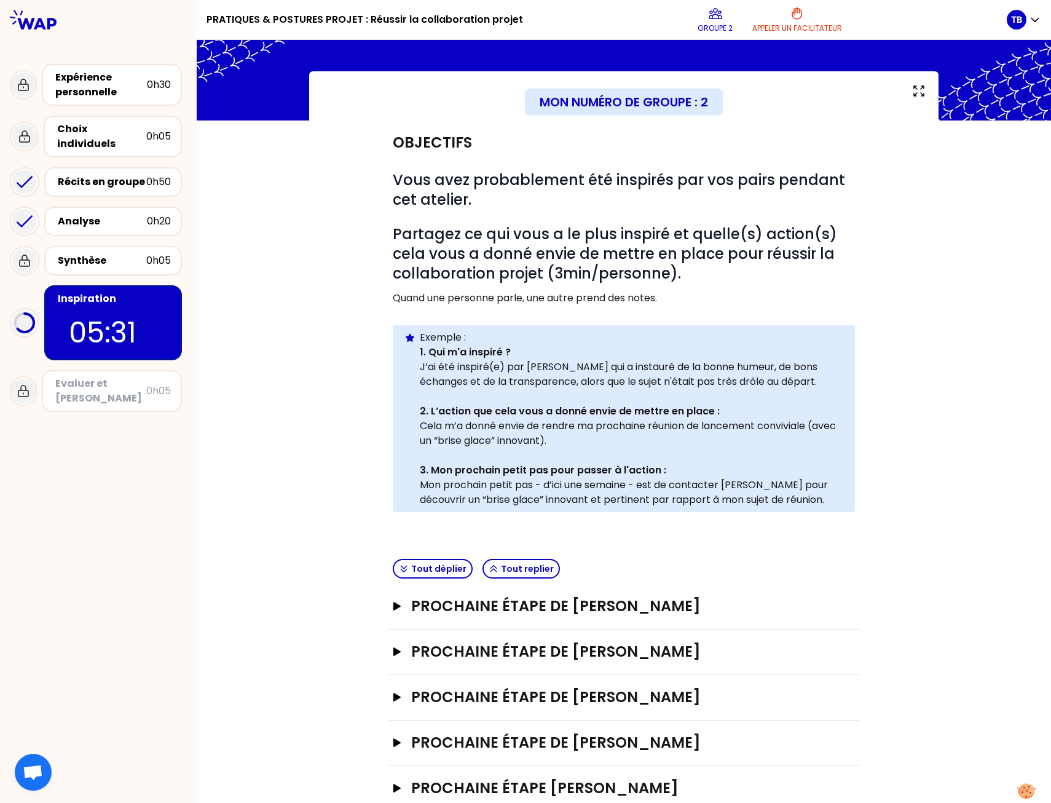
scroll to position [71, 0]
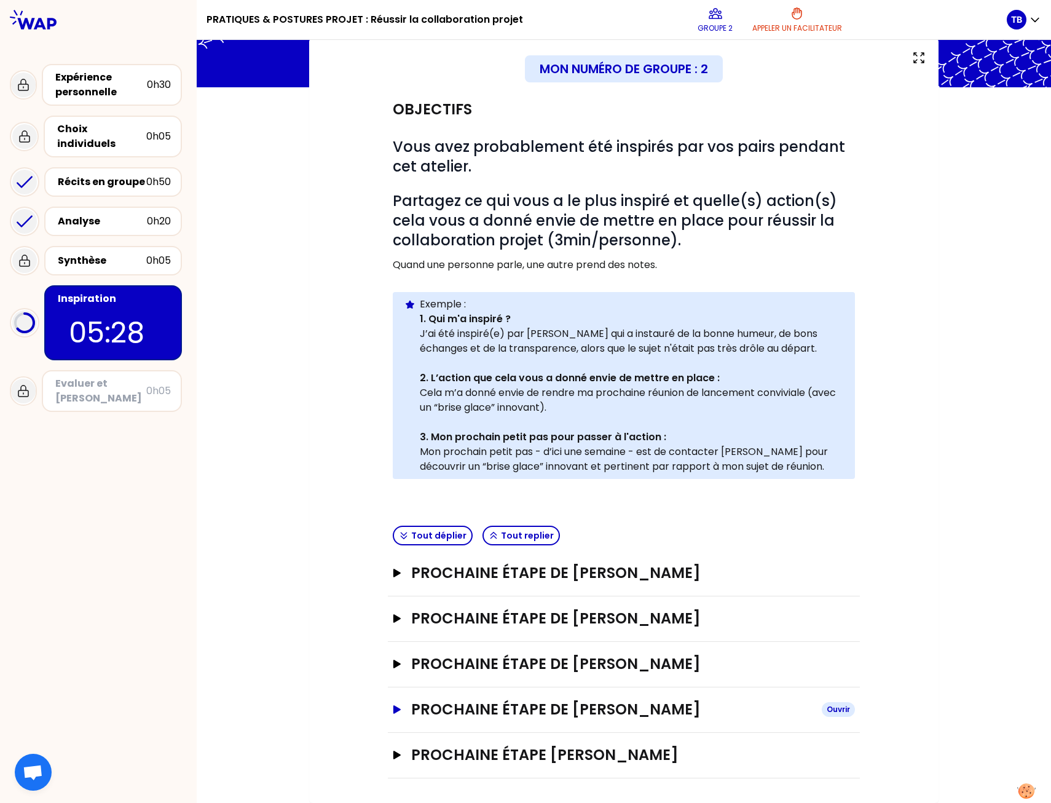
click at [396, 703] on button "Prochaine étape de [PERSON_NAME]" at bounding box center [624, 709] width 462 height 20
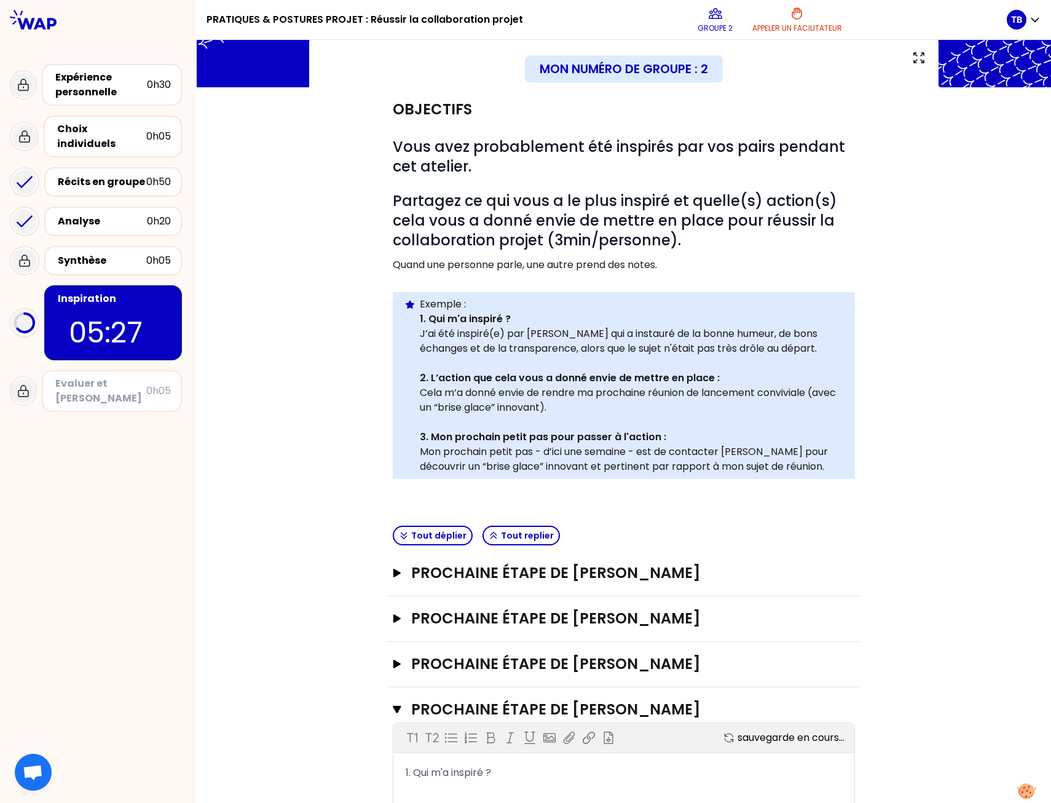
scroll to position [269, 0]
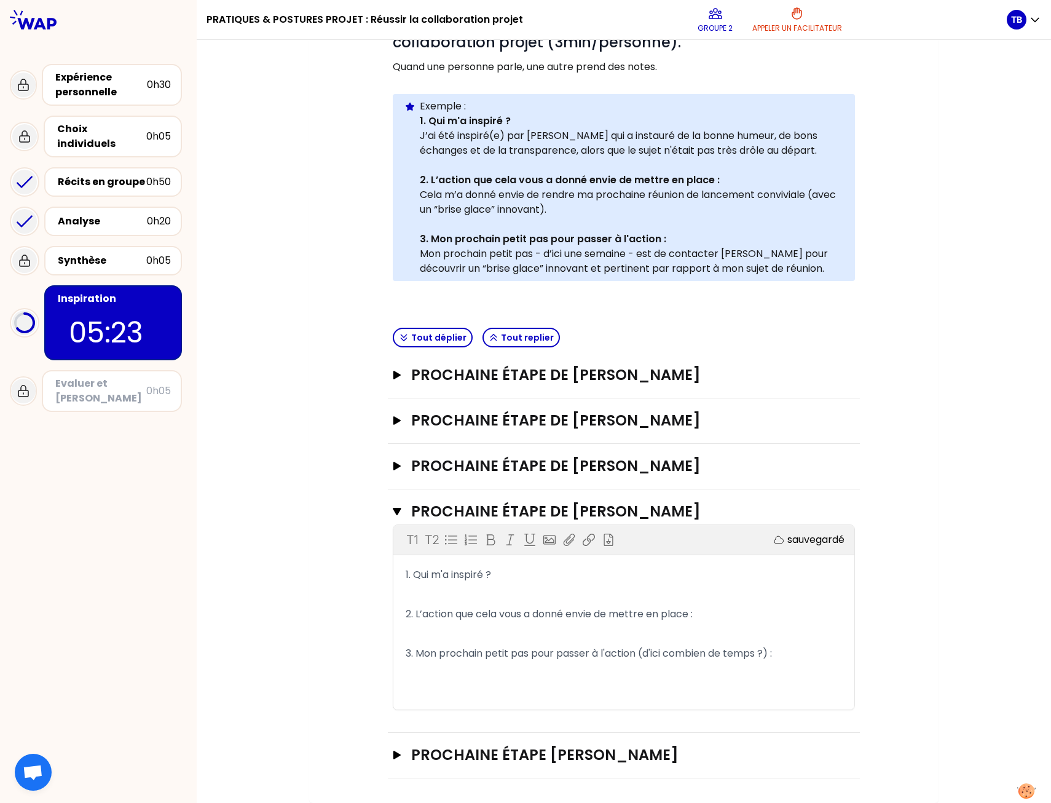
click at [572, 629] on p "﻿" at bounding box center [624, 634] width 436 height 20
click at [541, 594] on p "﻿" at bounding box center [624, 594] width 436 height 20
click at [309, 511] on div "Mon numéro de groupe : 2 Objectifs # Vous avez probablement été inspirés par vo…" at bounding box center [623, 321] width 629 height 962
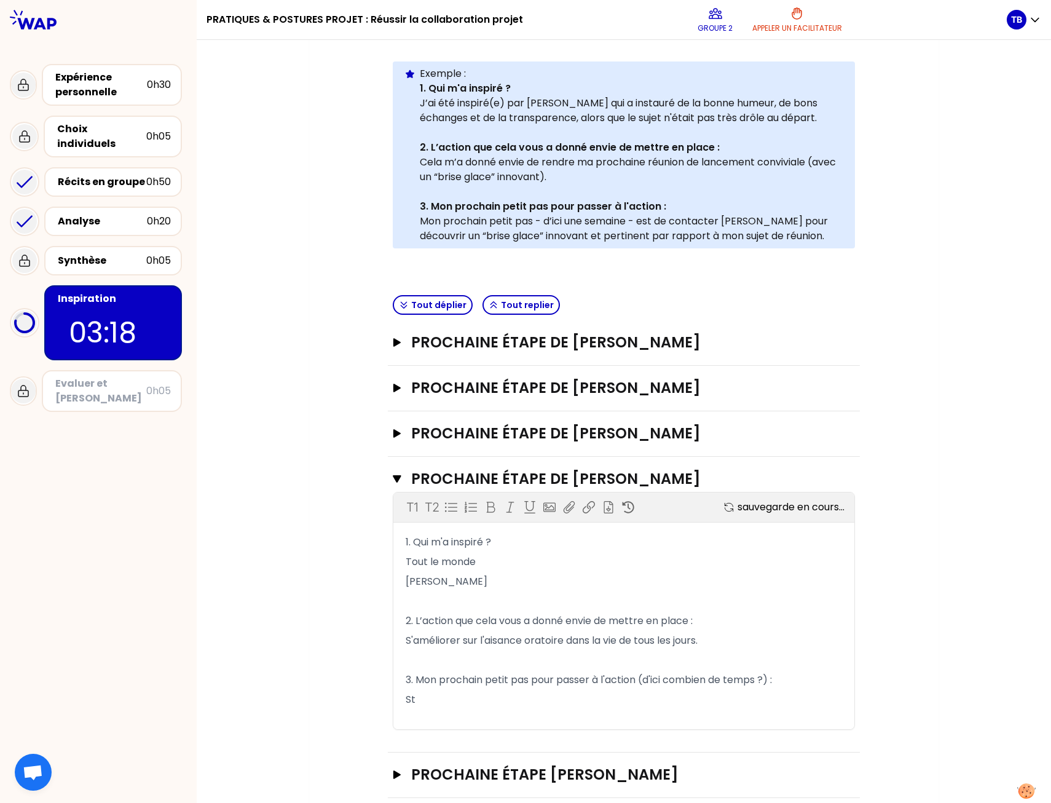
scroll to position [321, 0]
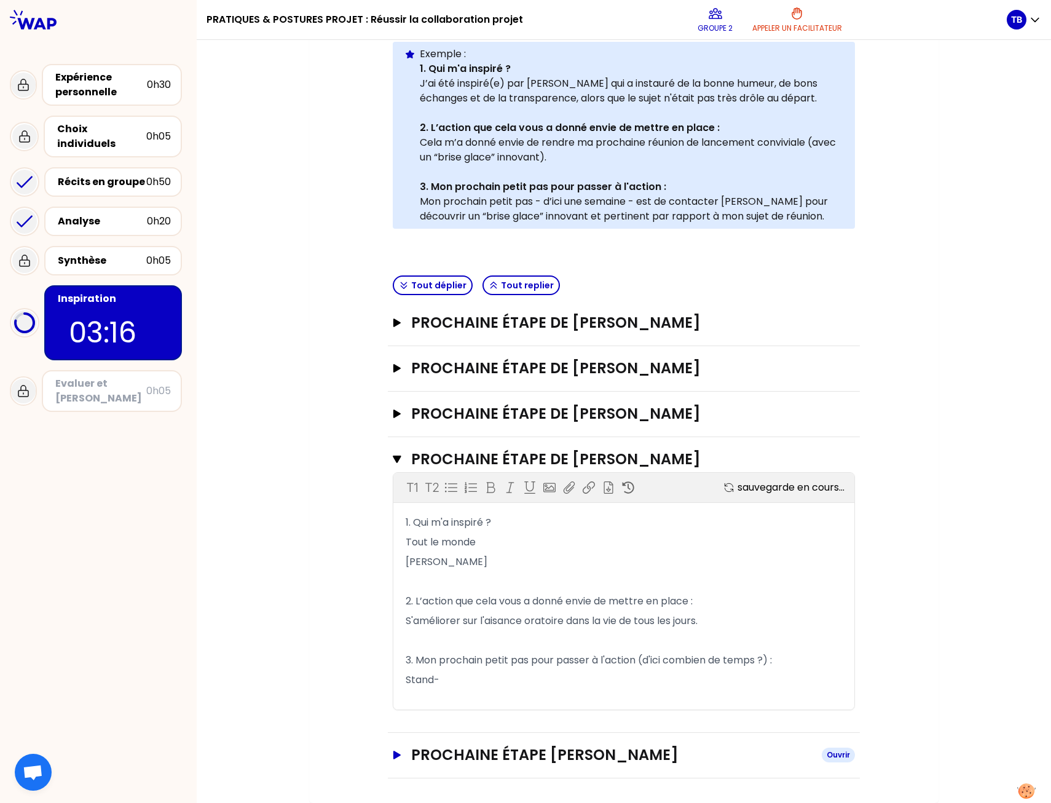
click at [443, 757] on h3 "Prochaine étape [PERSON_NAME]" at bounding box center [611, 755] width 401 height 20
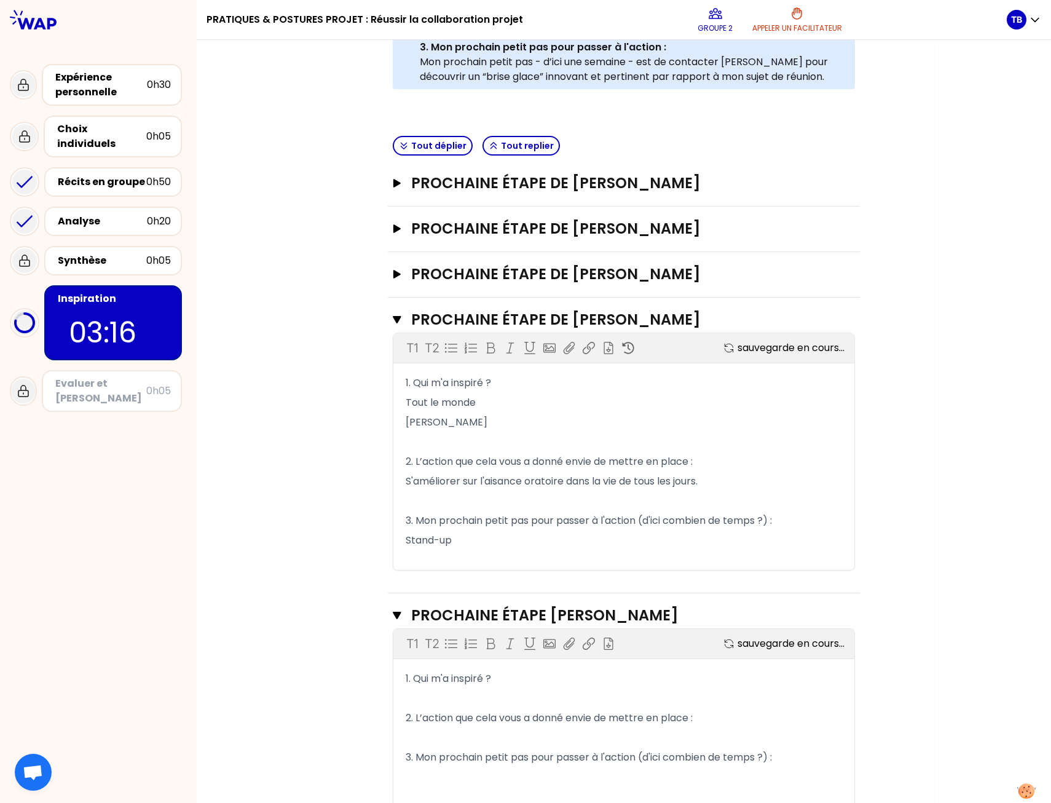
scroll to position [519, 0]
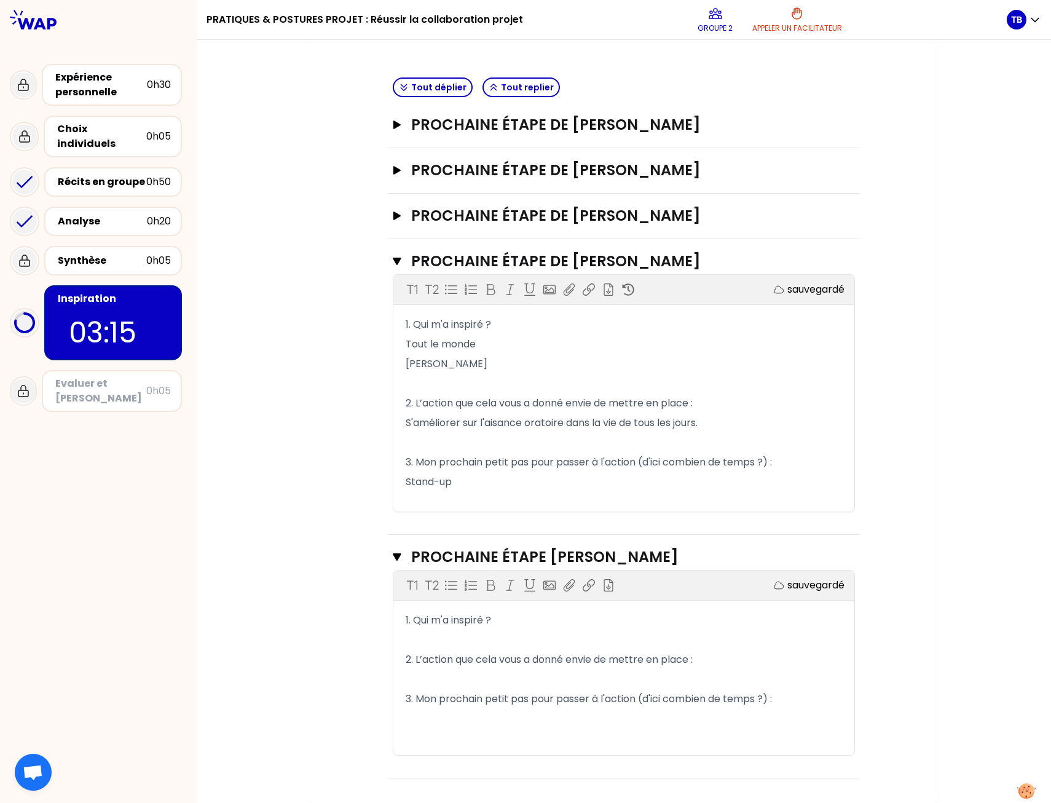
click at [423, 634] on p "﻿" at bounding box center [624, 640] width 436 height 20
click at [431, 674] on p "﻿" at bounding box center [624, 679] width 436 height 20
click at [474, 642] on p "[PERSON_NAME]" at bounding box center [624, 640] width 436 height 20
click at [653, 679] on p "﻿" at bounding box center [624, 679] width 436 height 20
click at [723, 643] on p "[PERSON_NAME] --> gros investissement, rapport au sport" at bounding box center [624, 640] width 436 height 20
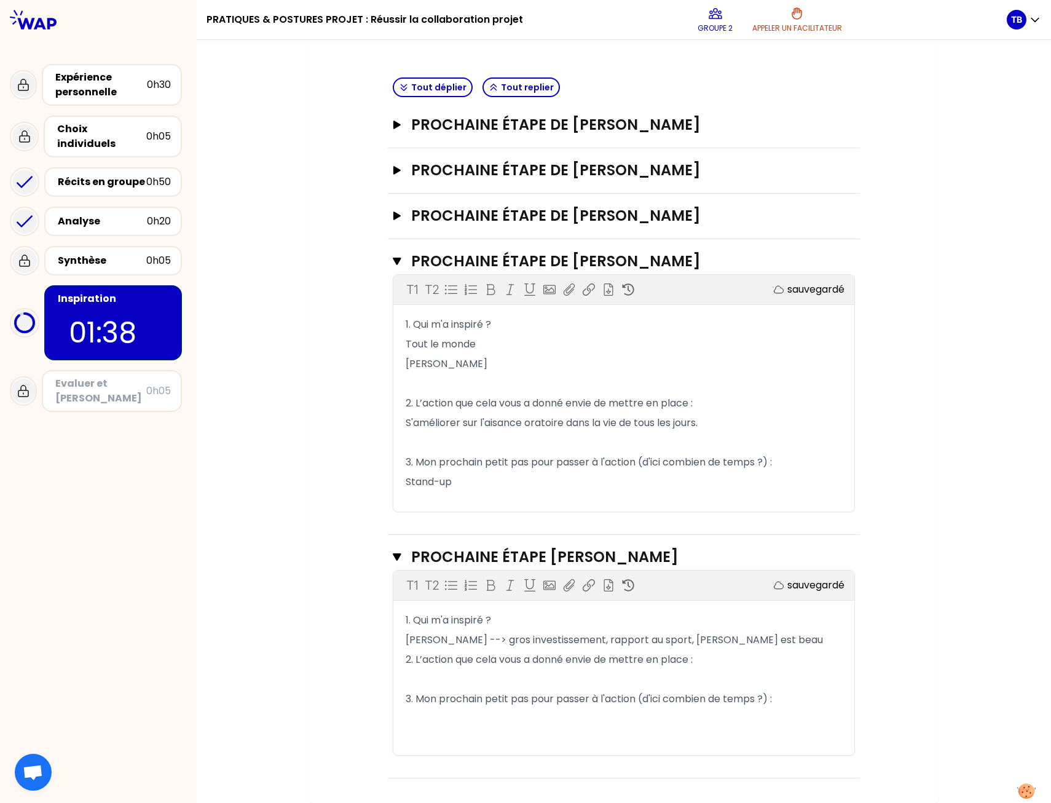
click at [714, 674] on p "﻿" at bounding box center [624, 679] width 436 height 20
click at [624, 724] on p "﻿" at bounding box center [624, 719] width 436 height 20
click at [698, 642] on span "[PERSON_NAME] --> gros investissement, rapport au sport, [PERSON_NAME] est beau" at bounding box center [614, 639] width 417 height 14
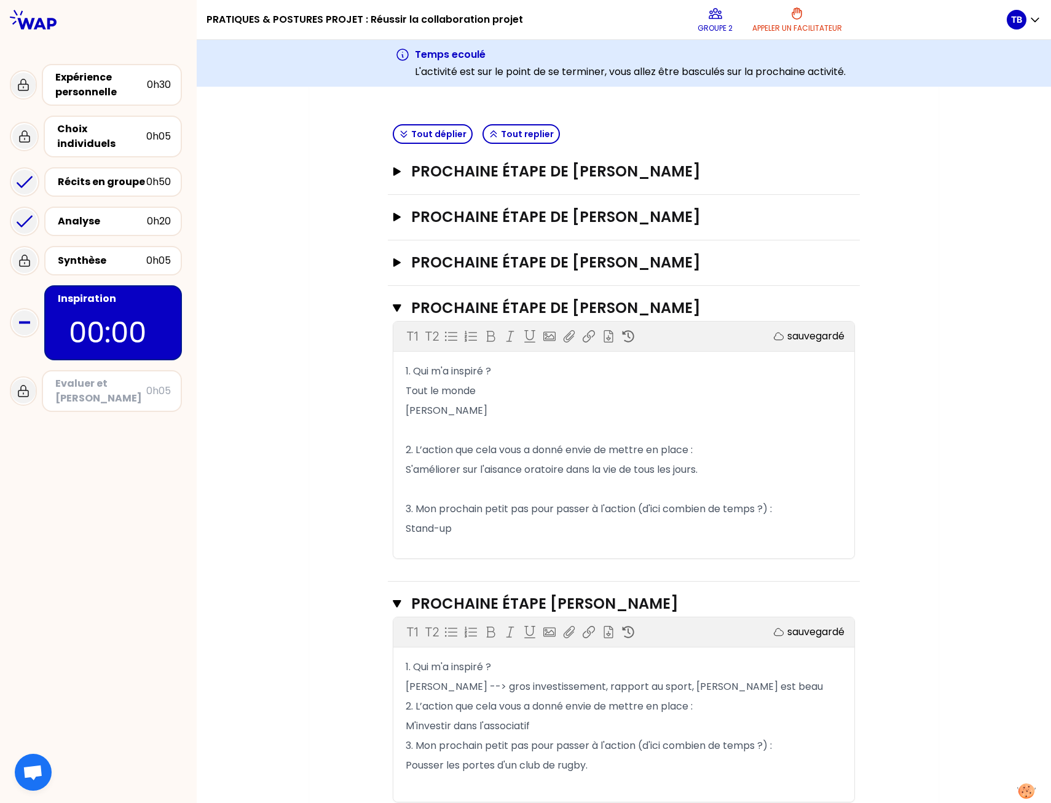
click at [143, 376] on div "Evaluer et [PERSON_NAME]" at bounding box center [100, 390] width 91 height 29
click at [291, 357] on div "Mon numéro de groupe : 2 Objectifs # Vous avez probablement été inspirés par vo…" at bounding box center [624, 243] width 854 height 1213
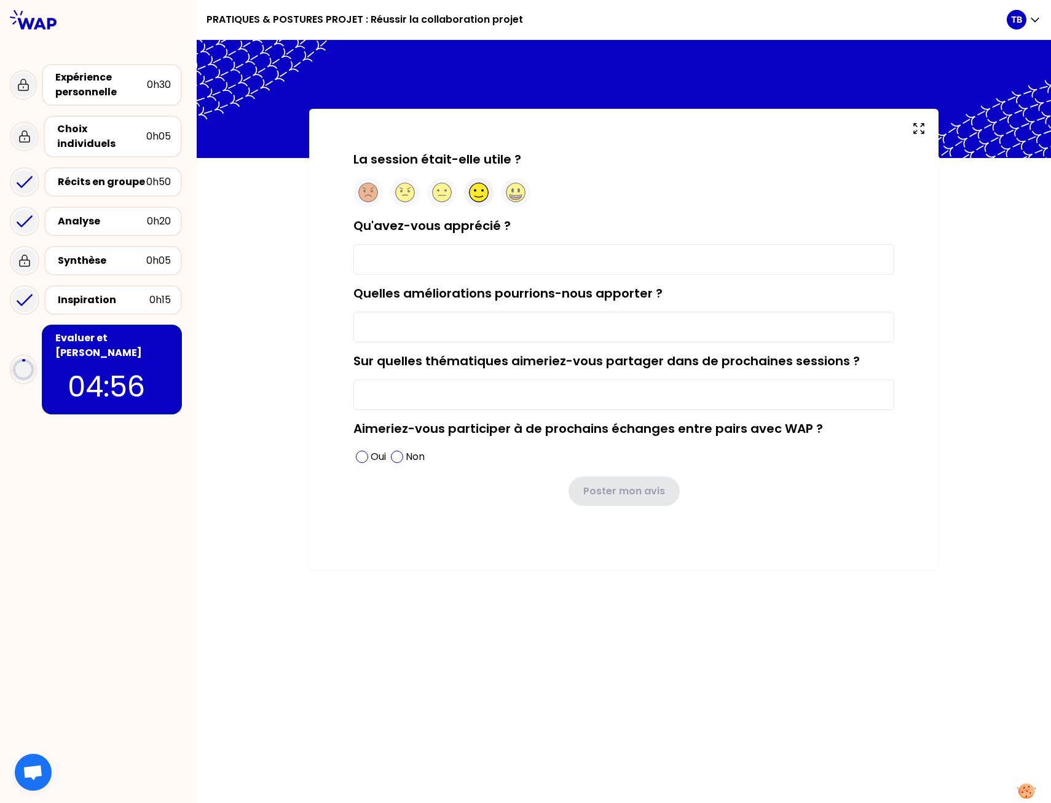
click at [474, 188] on circle at bounding box center [479, 192] width 19 height 19
click at [463, 253] on input "Qu'avez-vous apprécié ?" at bounding box center [623, 259] width 541 height 31
type input "La bonne humeur des animatrices"
click at [402, 455] on span at bounding box center [397, 456] width 12 height 12
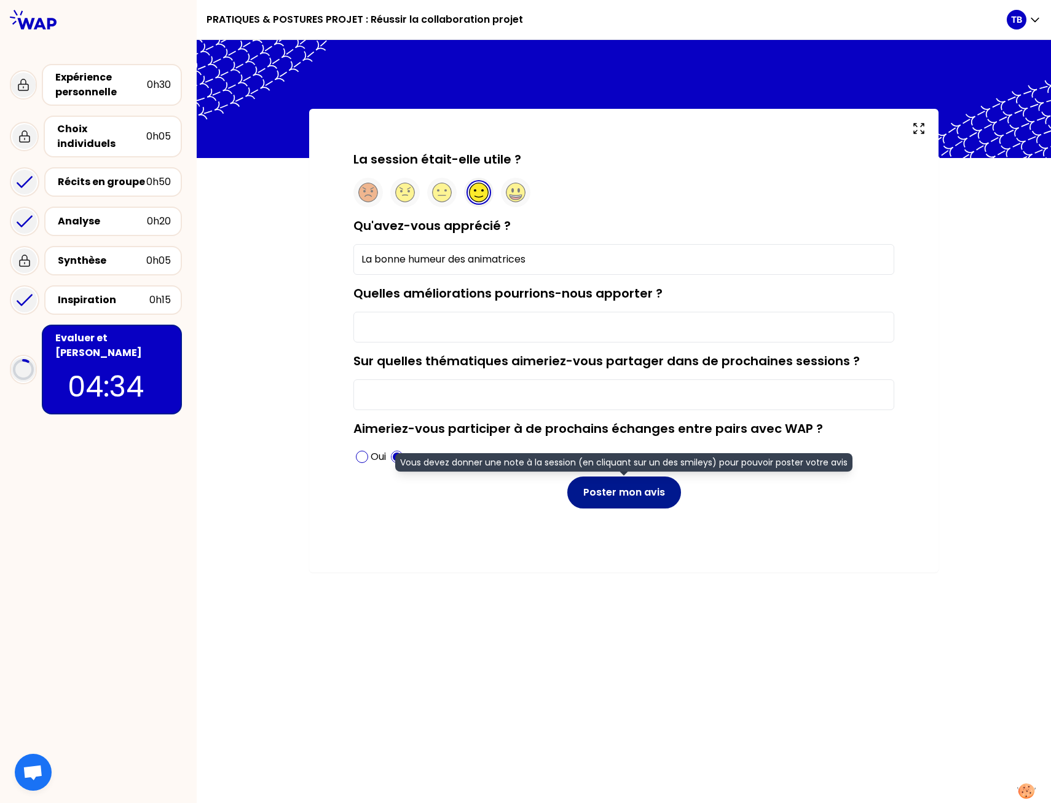
click at [609, 489] on button "Poster mon avis" at bounding box center [624, 492] width 114 height 32
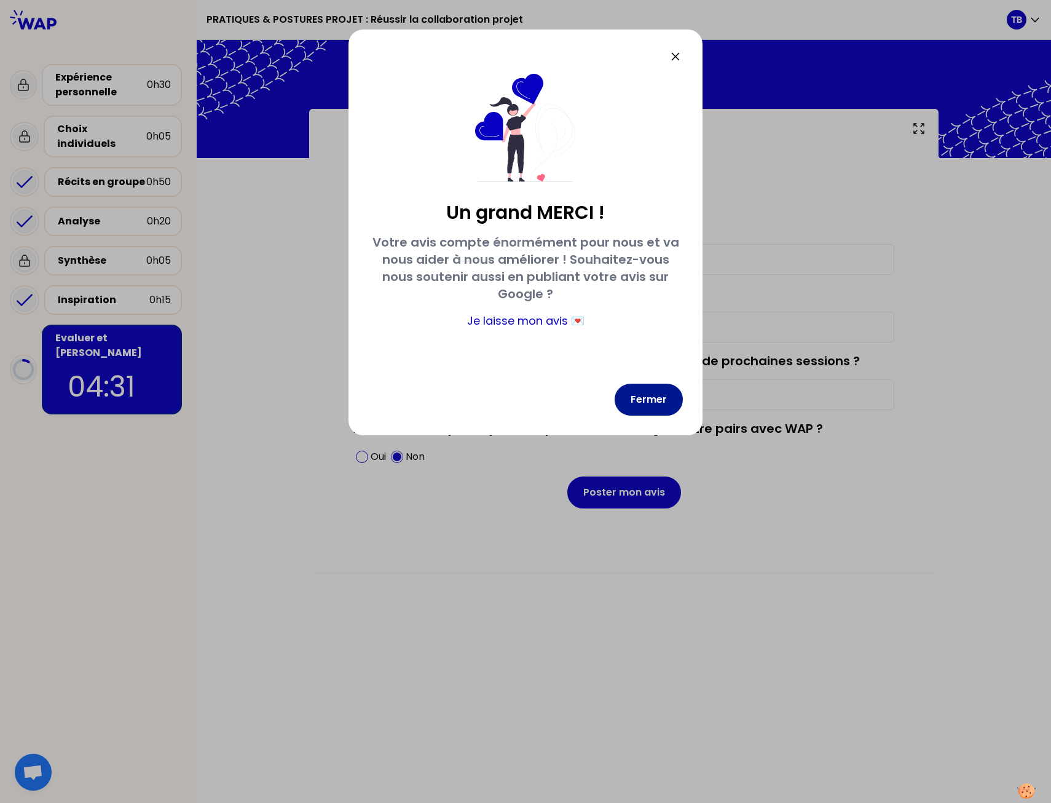
click at [639, 401] on button "Fermer" at bounding box center [649, 399] width 68 height 32
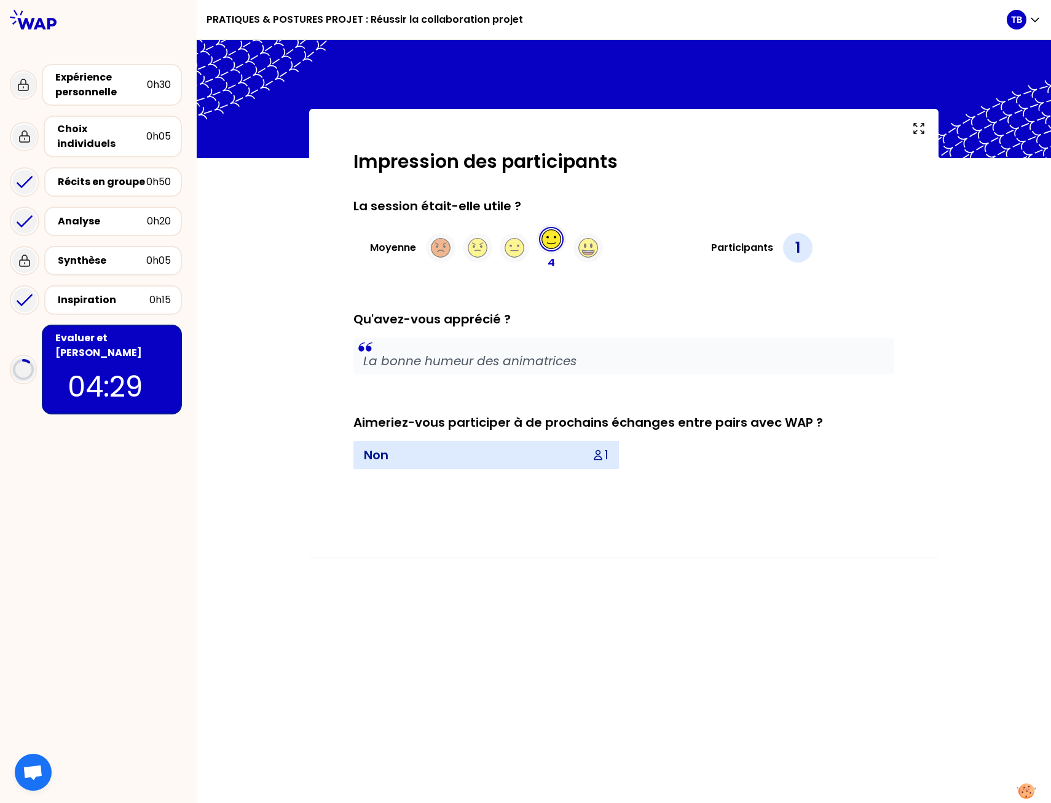
click at [491, 526] on div "Impression des participants La session était-elle utile ? Moyenne 4 Participant…" at bounding box center [624, 342] width 580 height 382
click at [297, 355] on div "Impression des participants La session était-elle utile ? Moyenne 4 Participant…" at bounding box center [624, 333] width 854 height 449
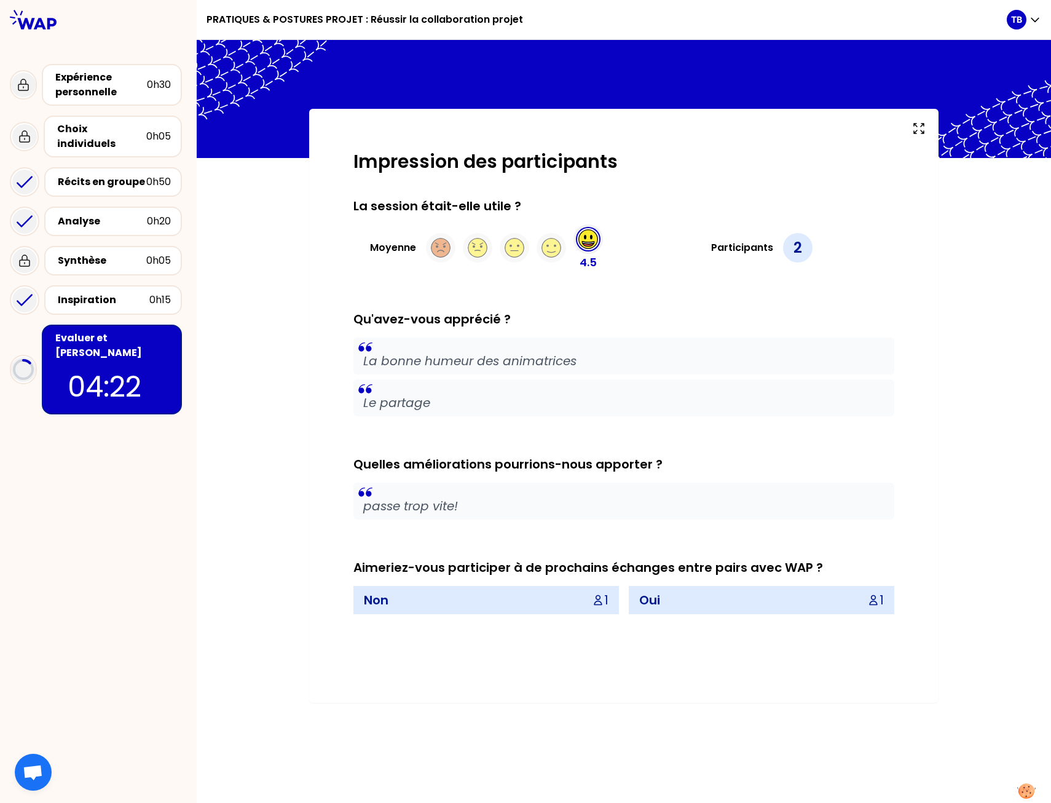
click at [283, 360] on div "Impression des participants La session était-elle utile ? Moyenne 4.5 Participa…" at bounding box center [624, 406] width 854 height 594
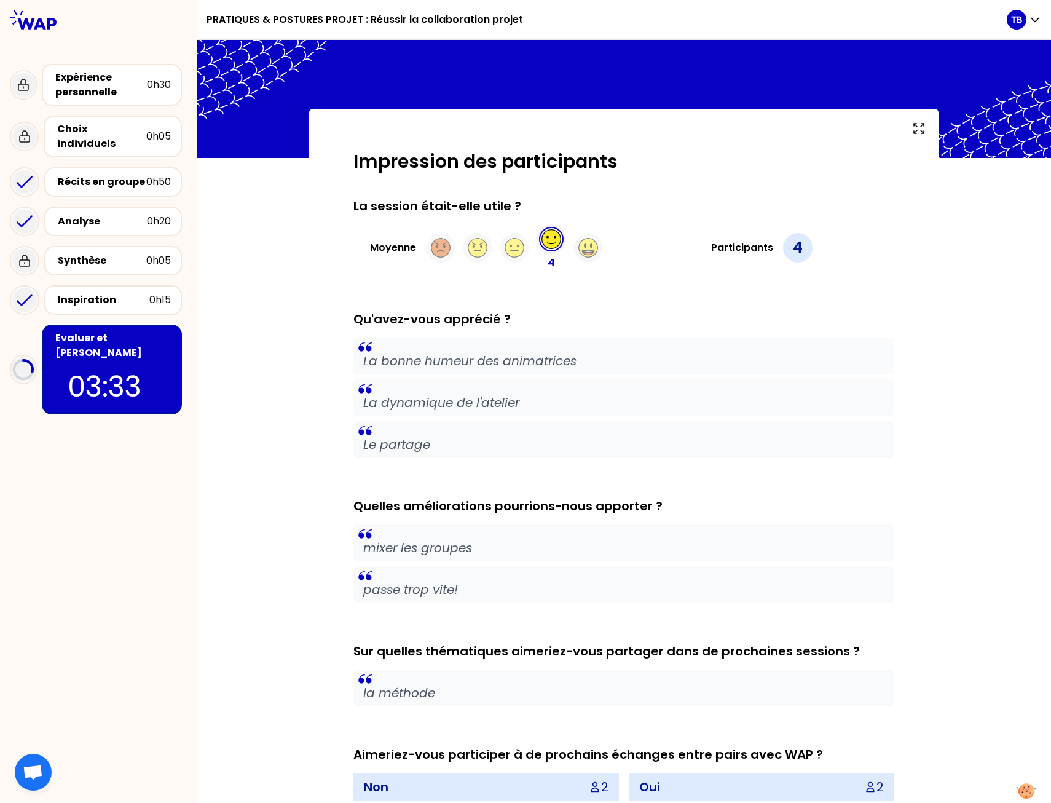
click at [286, 323] on div "Impression des participants La session était-elle utile ? Moyenne 4 Participant…" at bounding box center [624, 499] width 854 height 781
click at [269, 315] on div "Impression des participants La session était-elle utile ? Moyenne 4 Participant…" at bounding box center [624, 499] width 854 height 781
click at [726, 421] on blockquote "Le partage" at bounding box center [623, 439] width 541 height 37
click at [640, 443] on p "Le partage" at bounding box center [623, 444] width 521 height 17
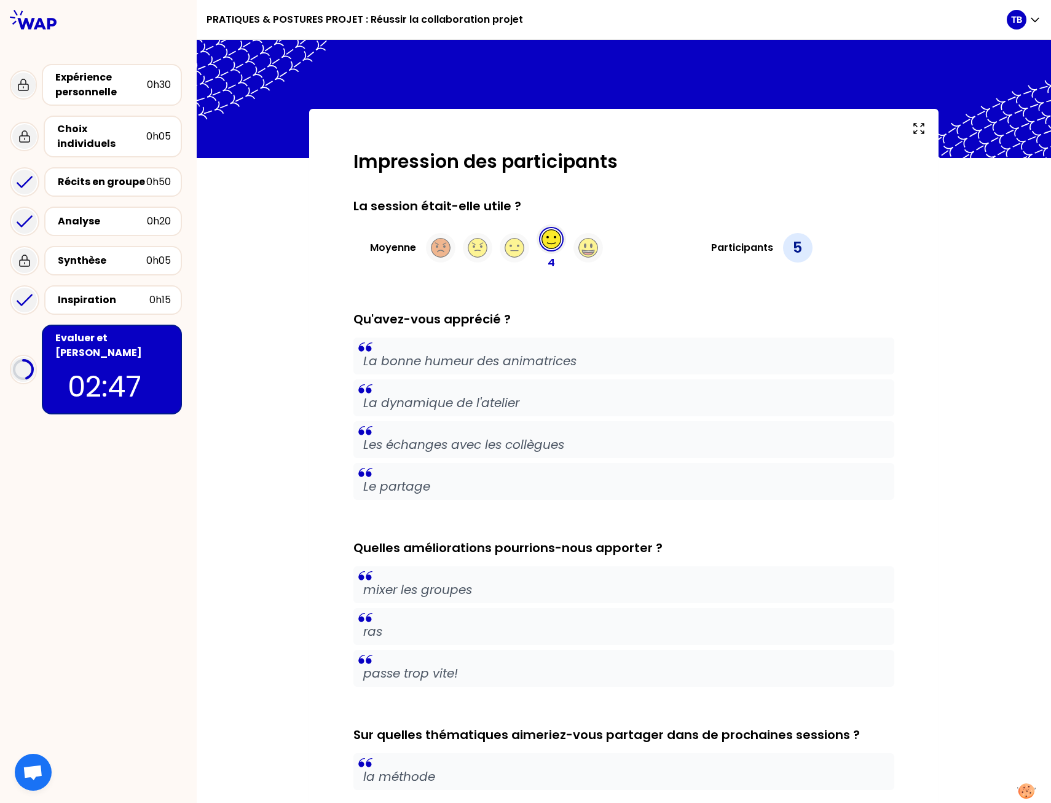
click at [334, 374] on div "Impression des participants La session était-elle utile ? Moyenne 4 Participant…" at bounding box center [624, 550] width 580 height 798
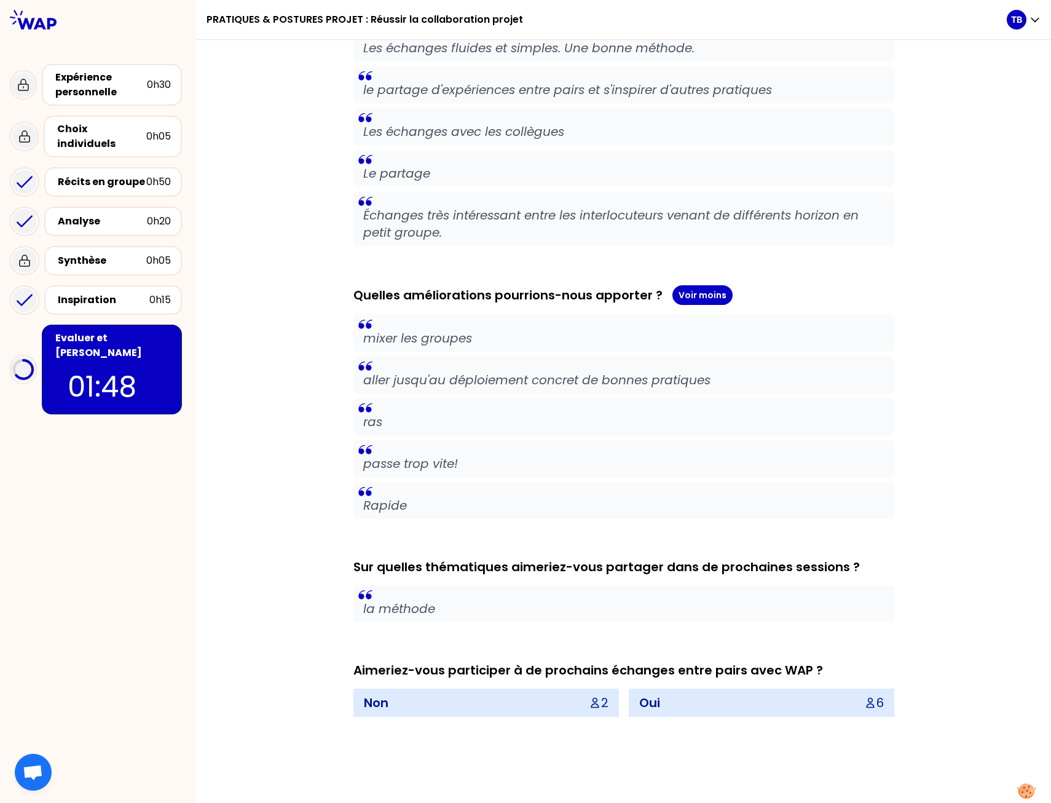
scroll to position [401, 0]
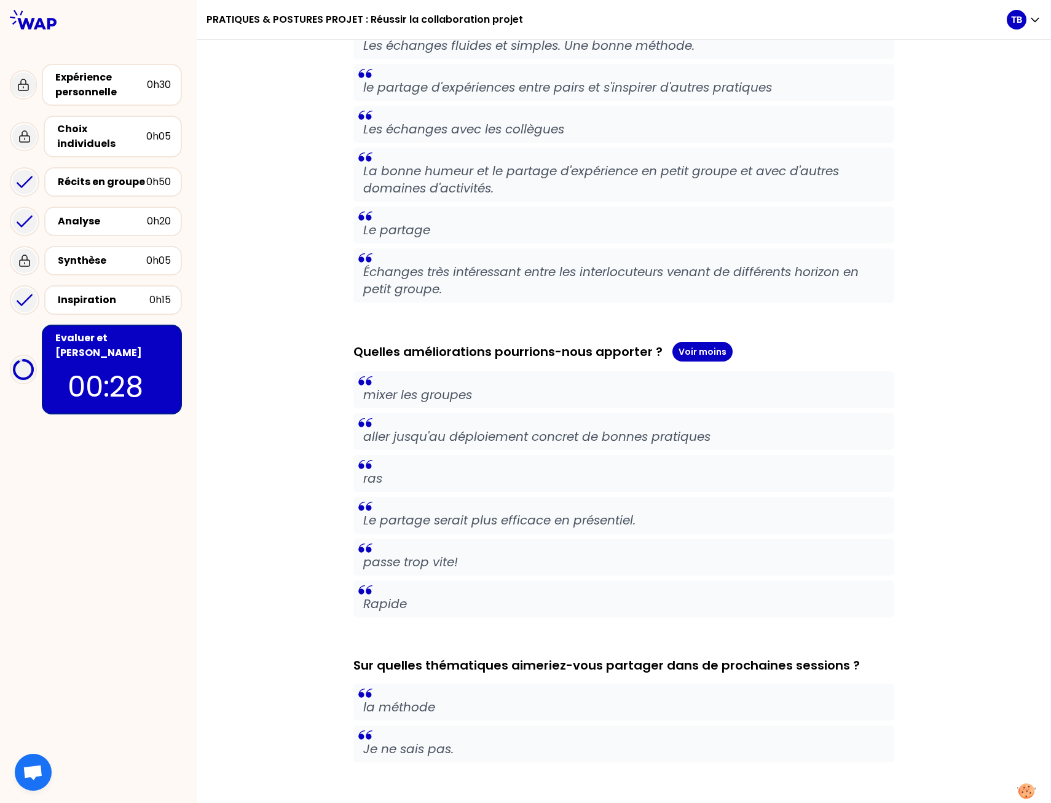
click at [321, 486] on div "Impression des participants La session était-elle utile ? Moyenne 4.2 Participa…" at bounding box center [623, 326] width 629 height 1238
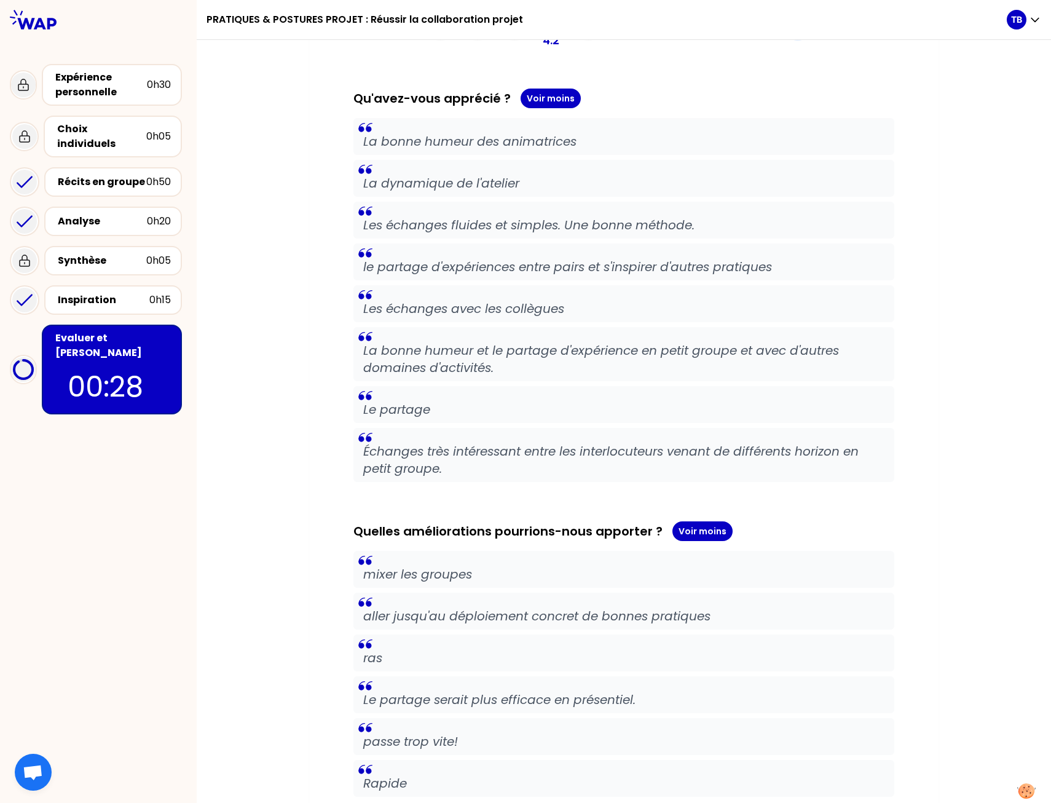
scroll to position [0, 0]
